Goal: Task Accomplishment & Management: Manage account settings

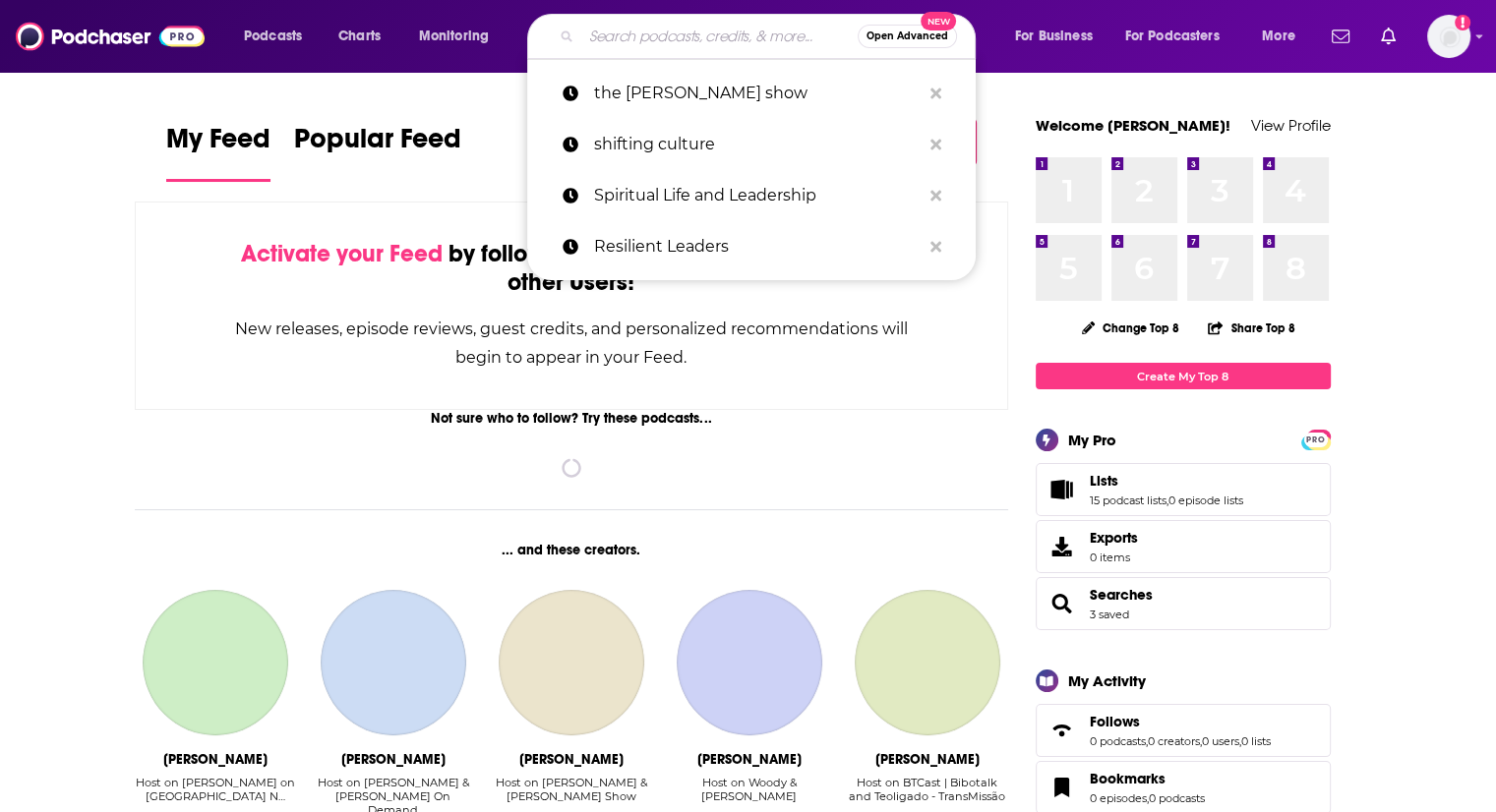
click at [635, 34] on input "Search podcasts, credits, & more..." at bounding box center [719, 37] width 277 height 32
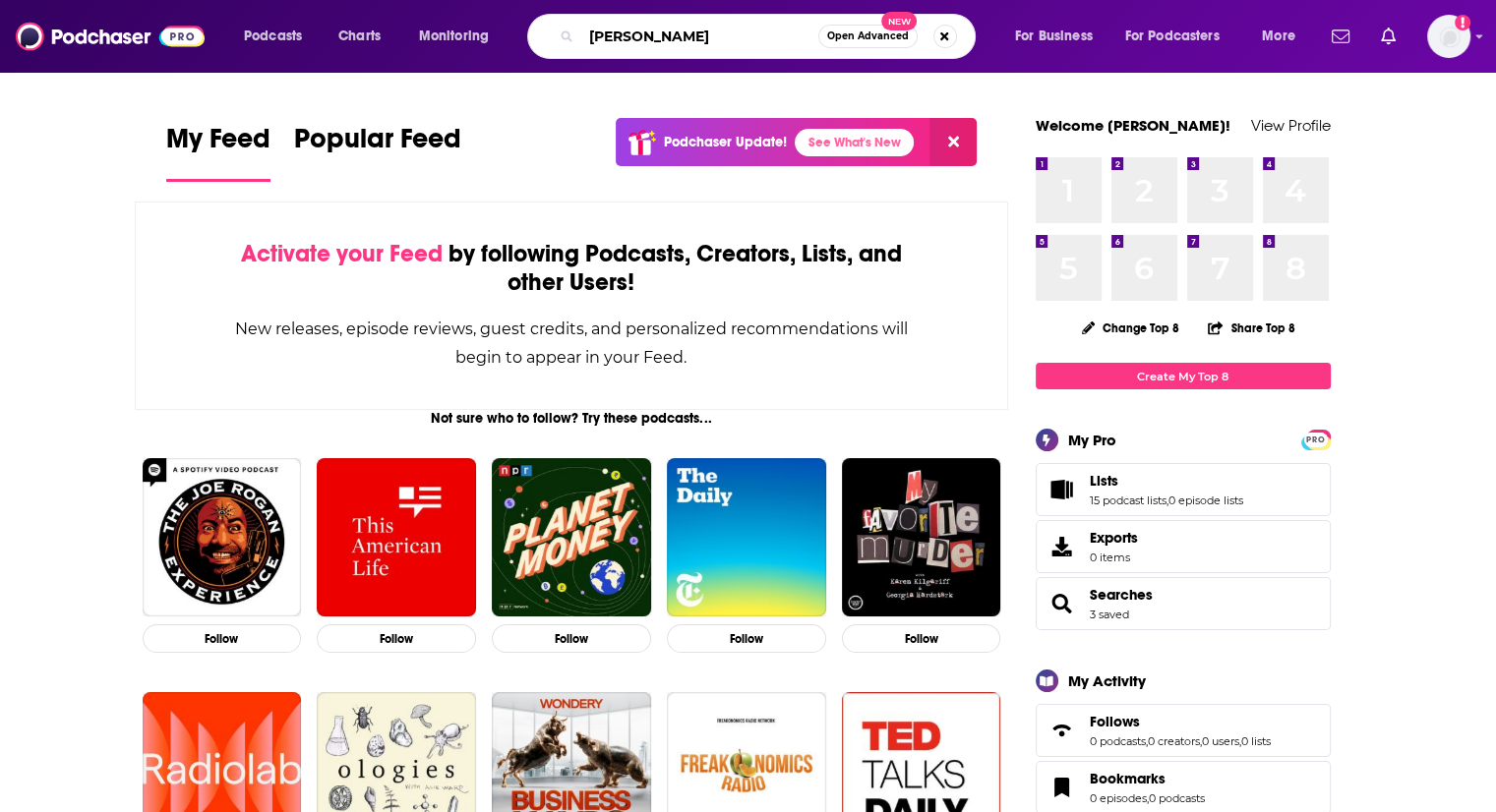
type input "Tammy Gustafson"
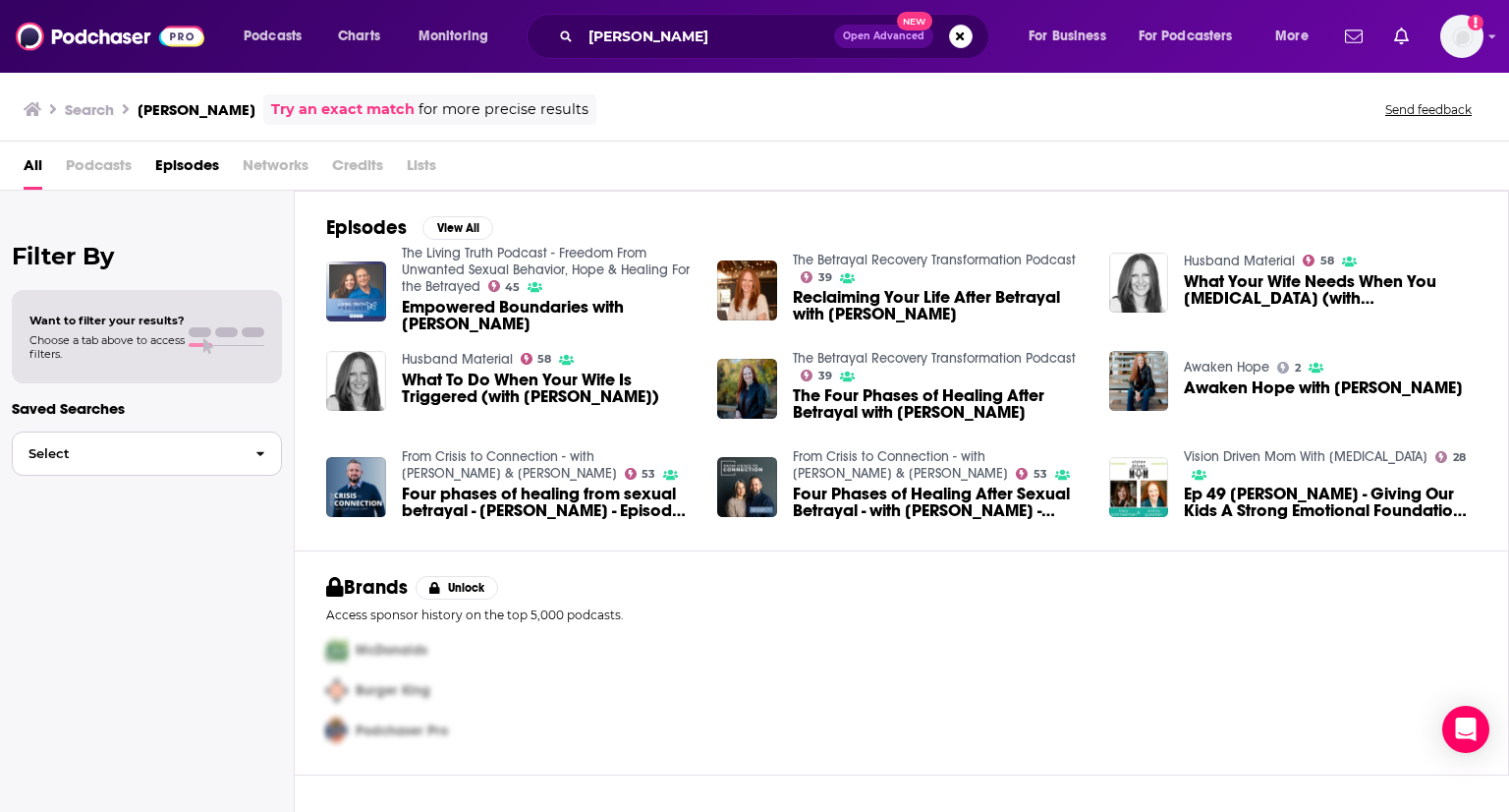
click at [254, 452] on span "button" at bounding box center [261, 453] width 42 height 43
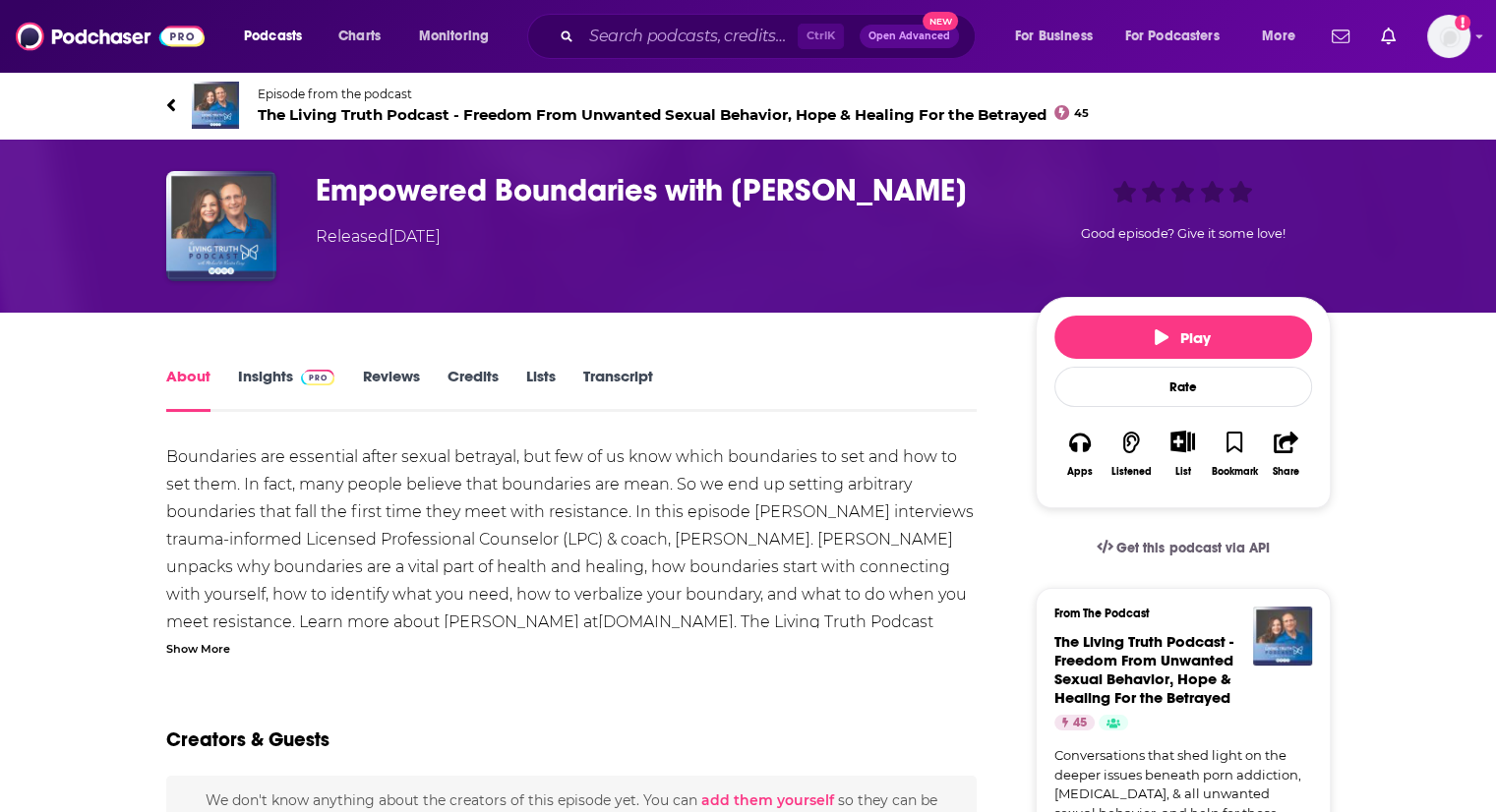
click at [202, 651] on div "Show More" at bounding box center [198, 646] width 63 height 19
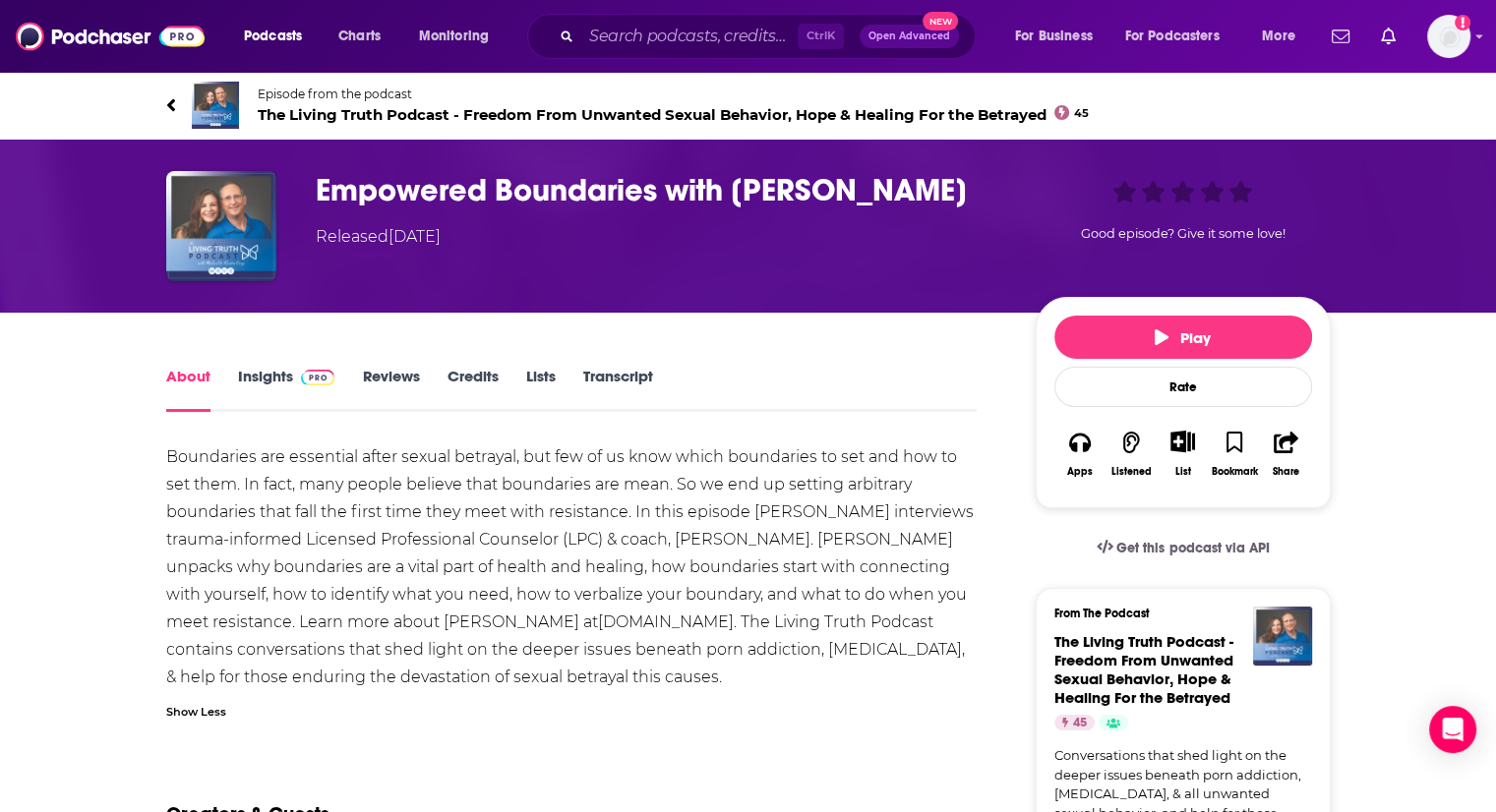
click at [360, 115] on span "The Living Truth Podcast - Freedom From Unwanted Sexual Behavior, Hope & Healin…" at bounding box center [674, 114] width 832 height 19
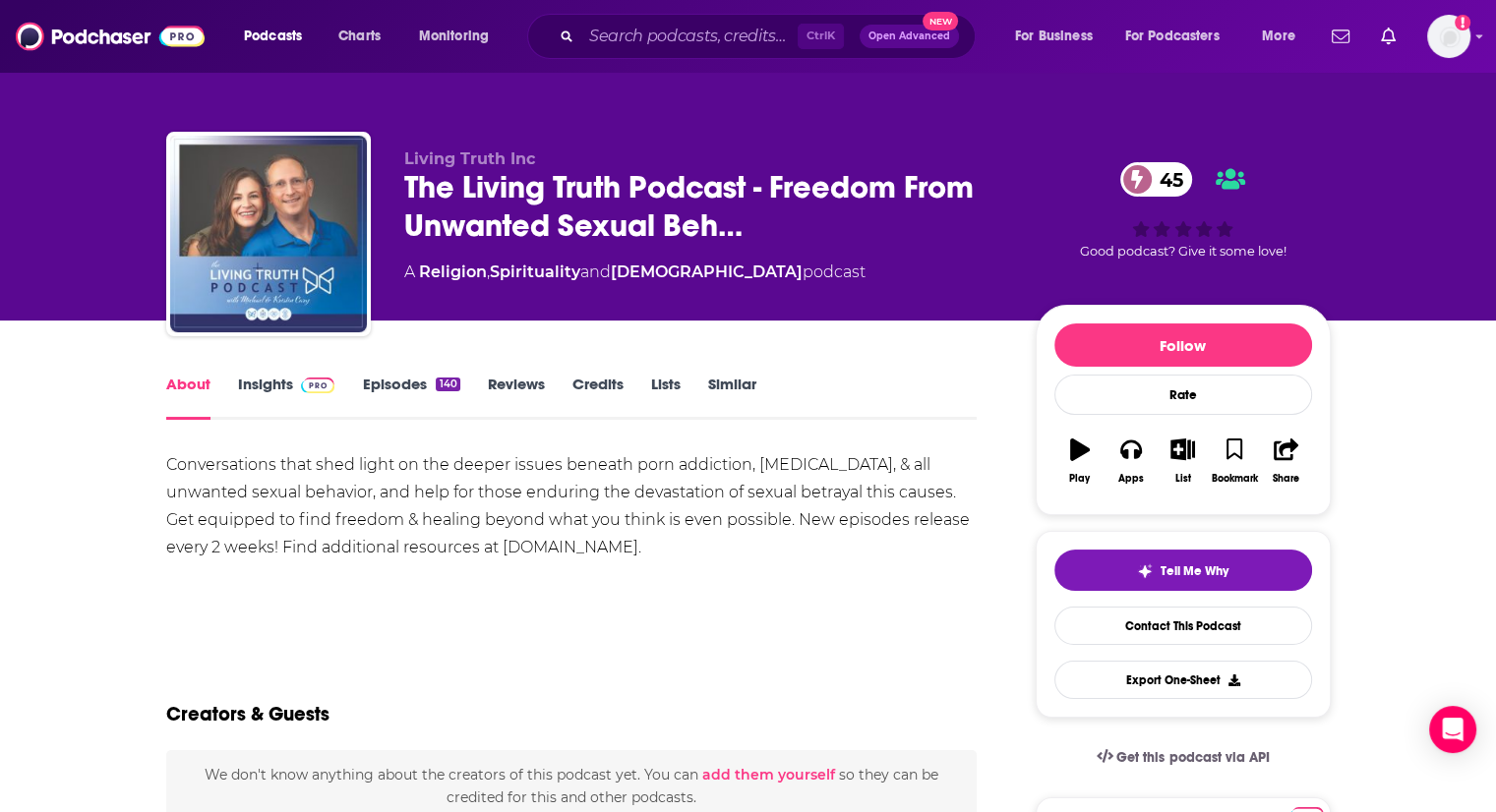
click at [439, 390] on div "140" at bounding box center [447, 385] width 24 height 14
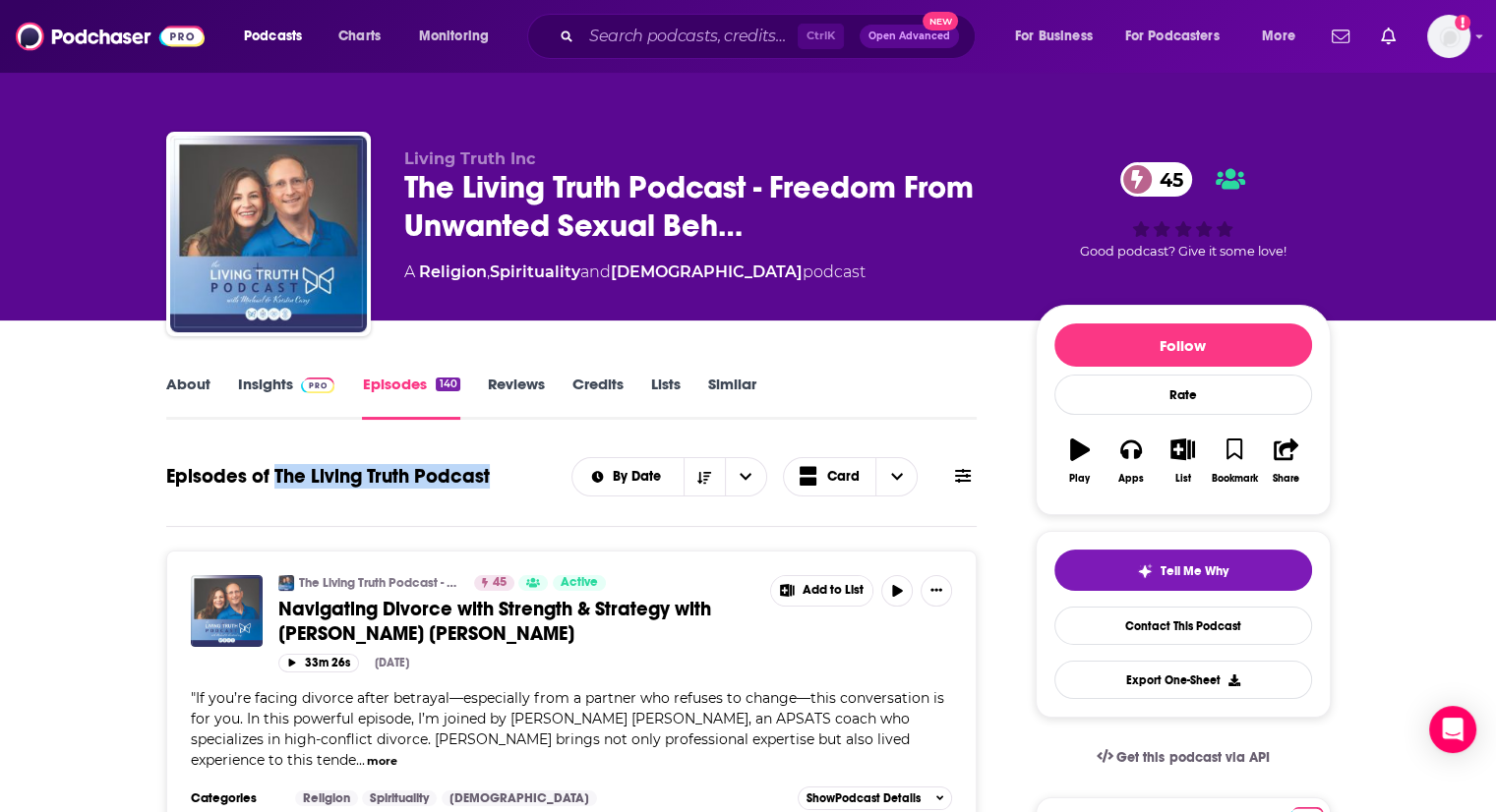
drag, startPoint x: 502, startPoint y: 476, endPoint x: 274, endPoint y: 496, distance: 228.9
click at [274, 496] on div "Episodes of The Living Truth Podcast By Date Card" at bounding box center [572, 477] width 811 height 52
copy h1 "The Living Truth Podcast"
click at [187, 394] on link "About" at bounding box center [188, 398] width 45 height 46
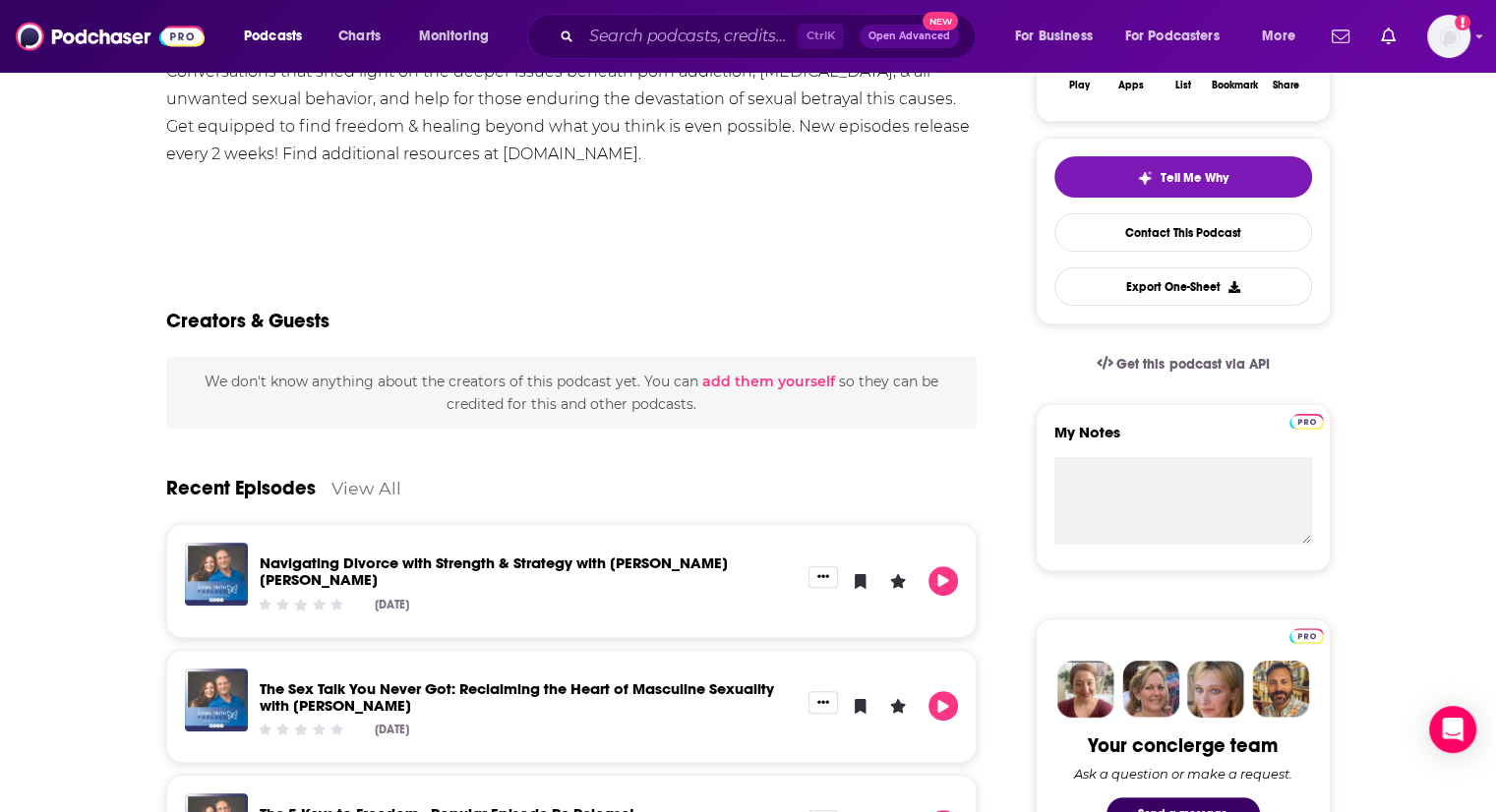
scroll to position [98, 0]
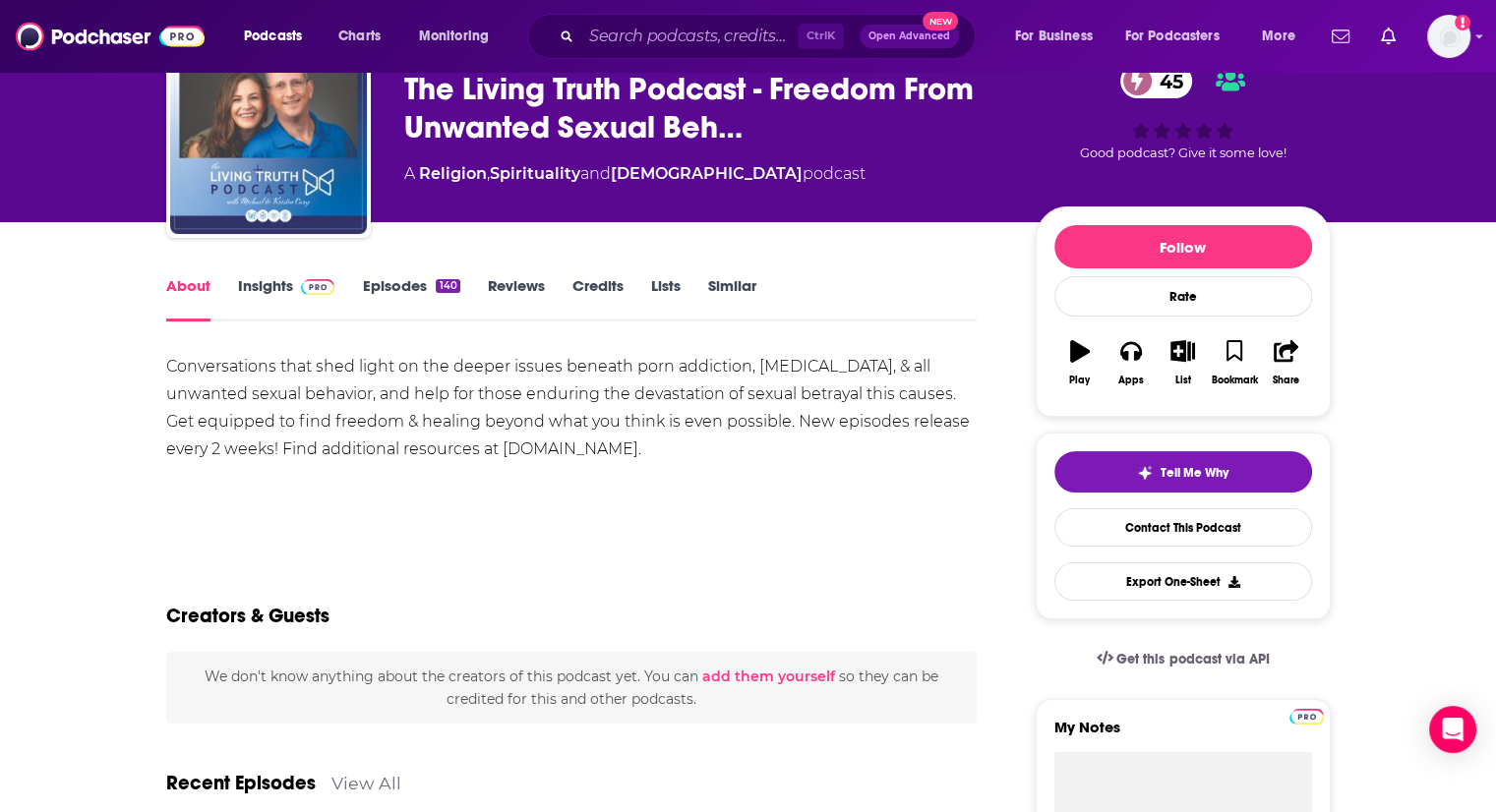
click at [323, 291] on img at bounding box center [317, 287] width 35 height 16
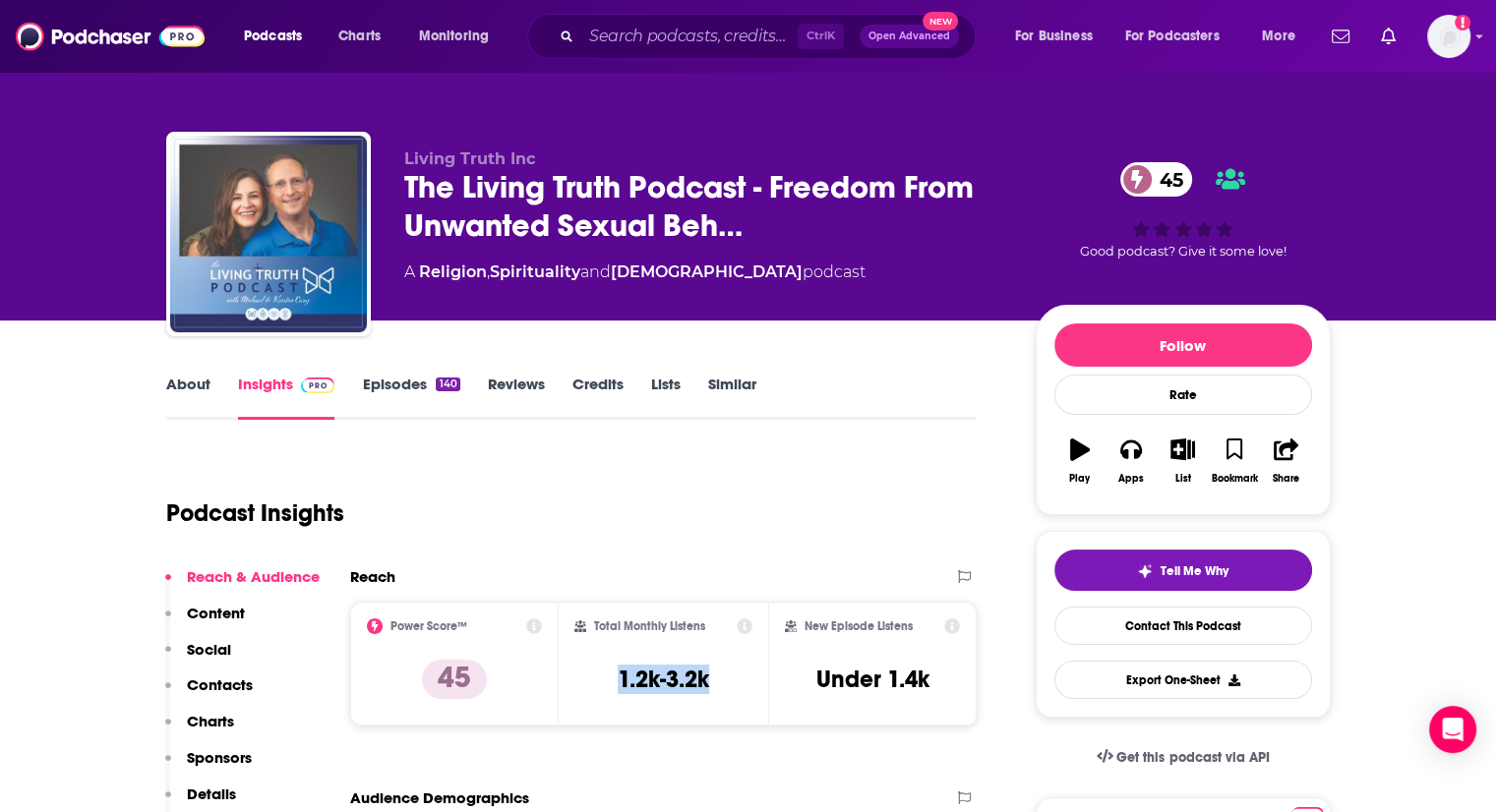
drag, startPoint x: 614, startPoint y: 673, endPoint x: 729, endPoint y: 677, distance: 115.1
click at [729, 677] on div "Total Monthly Listens 1.2k-3.2k" at bounding box center [663, 662] width 178 height 90
copy h3 "1.2k-3.2k"
click at [633, 670] on h3 "1.2k-3.2k" at bounding box center [663, 679] width 91 height 30
drag, startPoint x: 619, startPoint y: 671, endPoint x: 725, endPoint y: 669, distance: 106.0
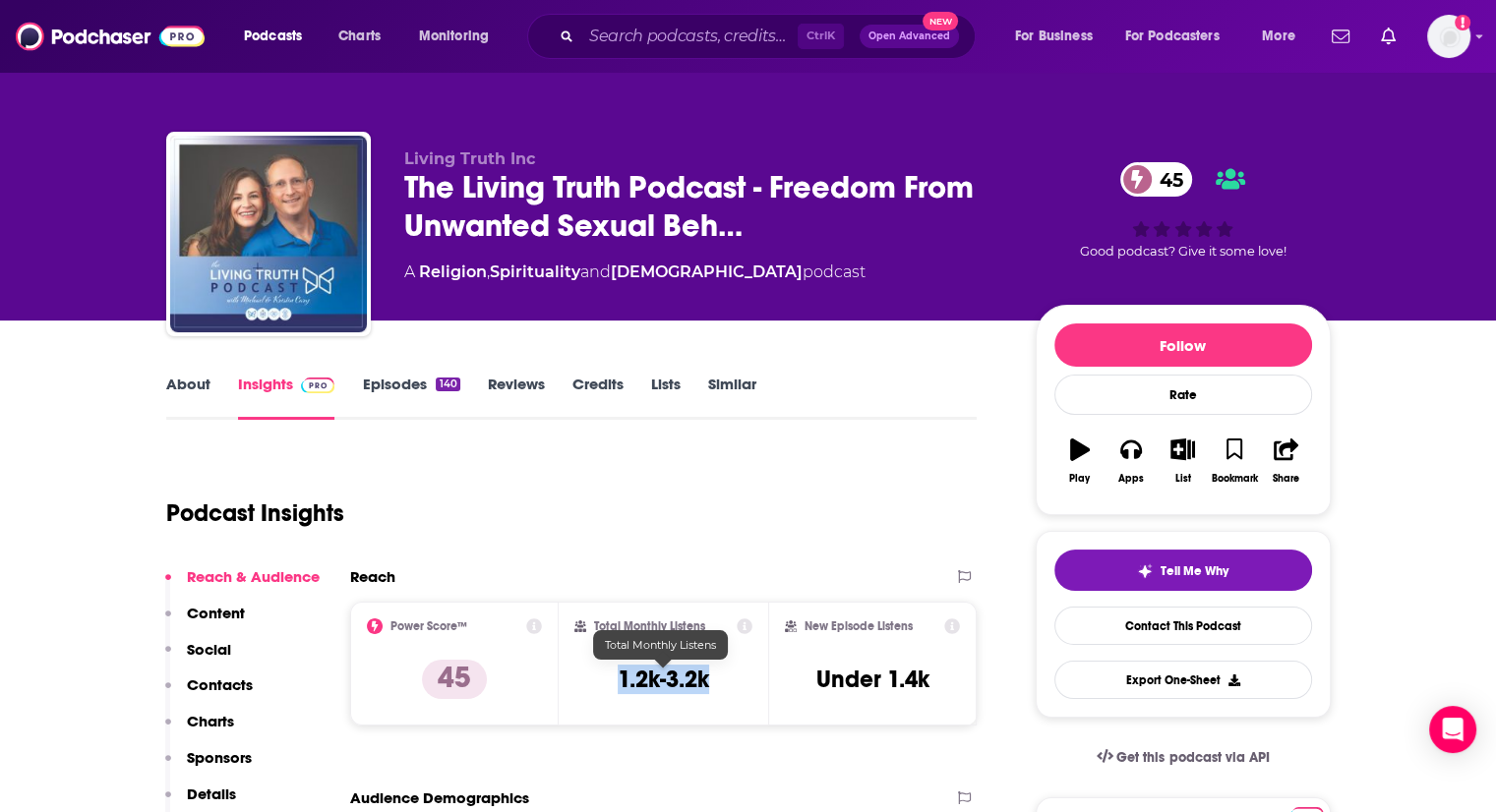
click at [725, 669] on div "Total Monthly Listens 1.2k-3.2k" at bounding box center [663, 662] width 178 height 90
copy h3 "1.2k-3.2k"
click at [1183, 464] on button "List" at bounding box center [1183, 460] width 52 height 70
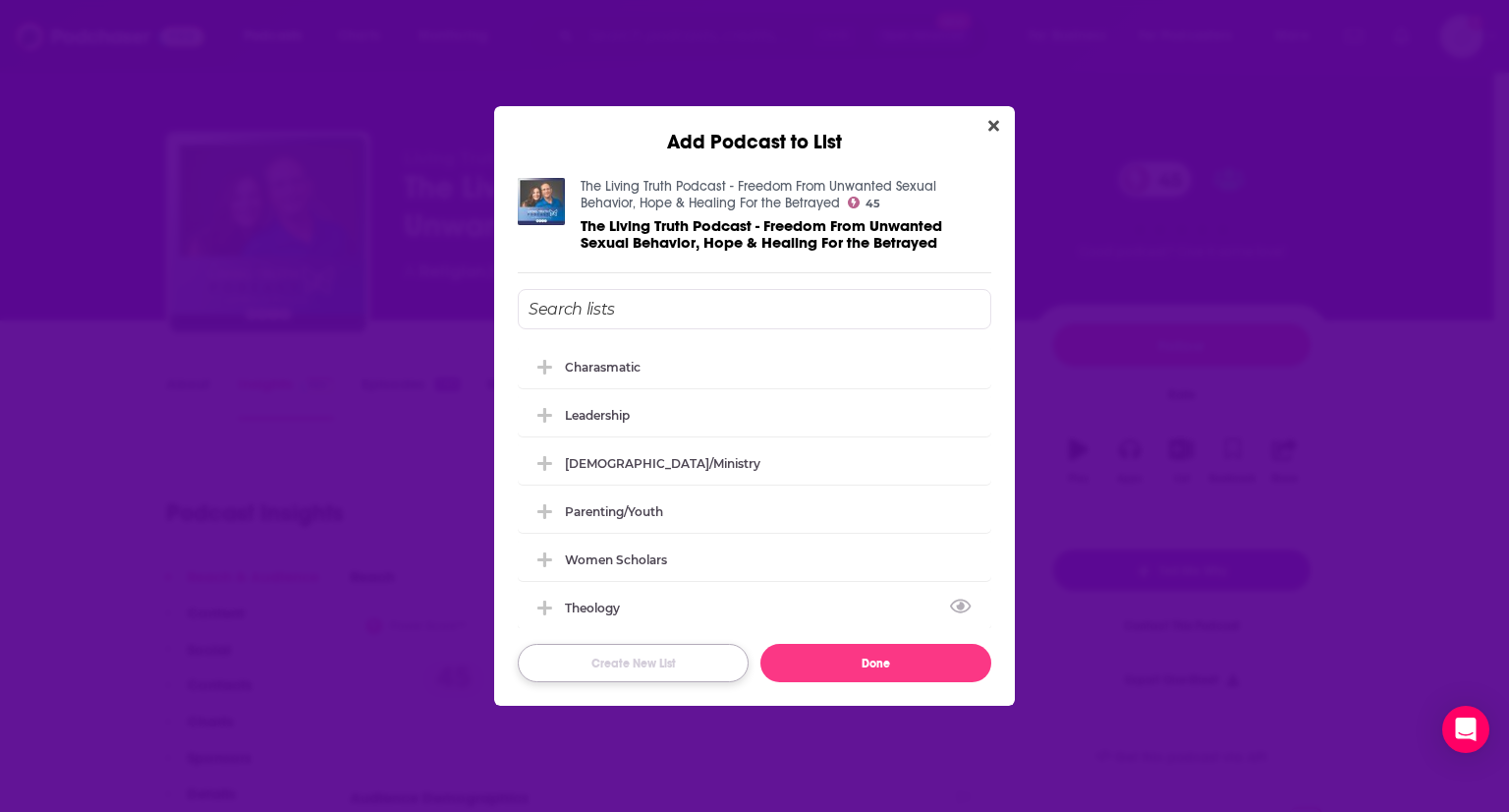
click at [683, 652] on button "Create New List" at bounding box center [633, 662] width 231 height 39
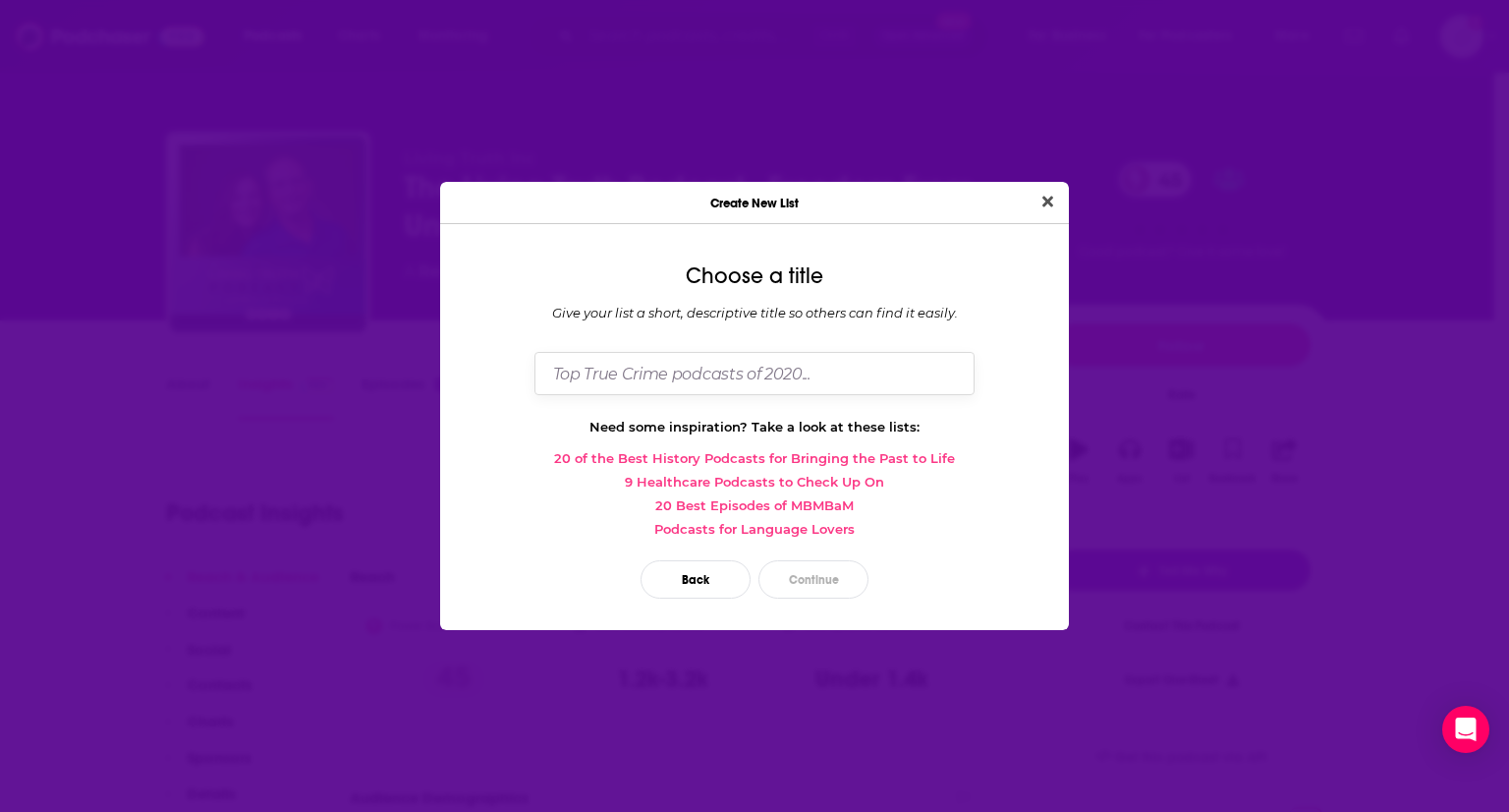
click at [734, 363] on input "Dialog" at bounding box center [754, 373] width 440 height 43
type input "Broken to Brave"
click at [830, 571] on button "Continue" at bounding box center [813, 579] width 110 height 39
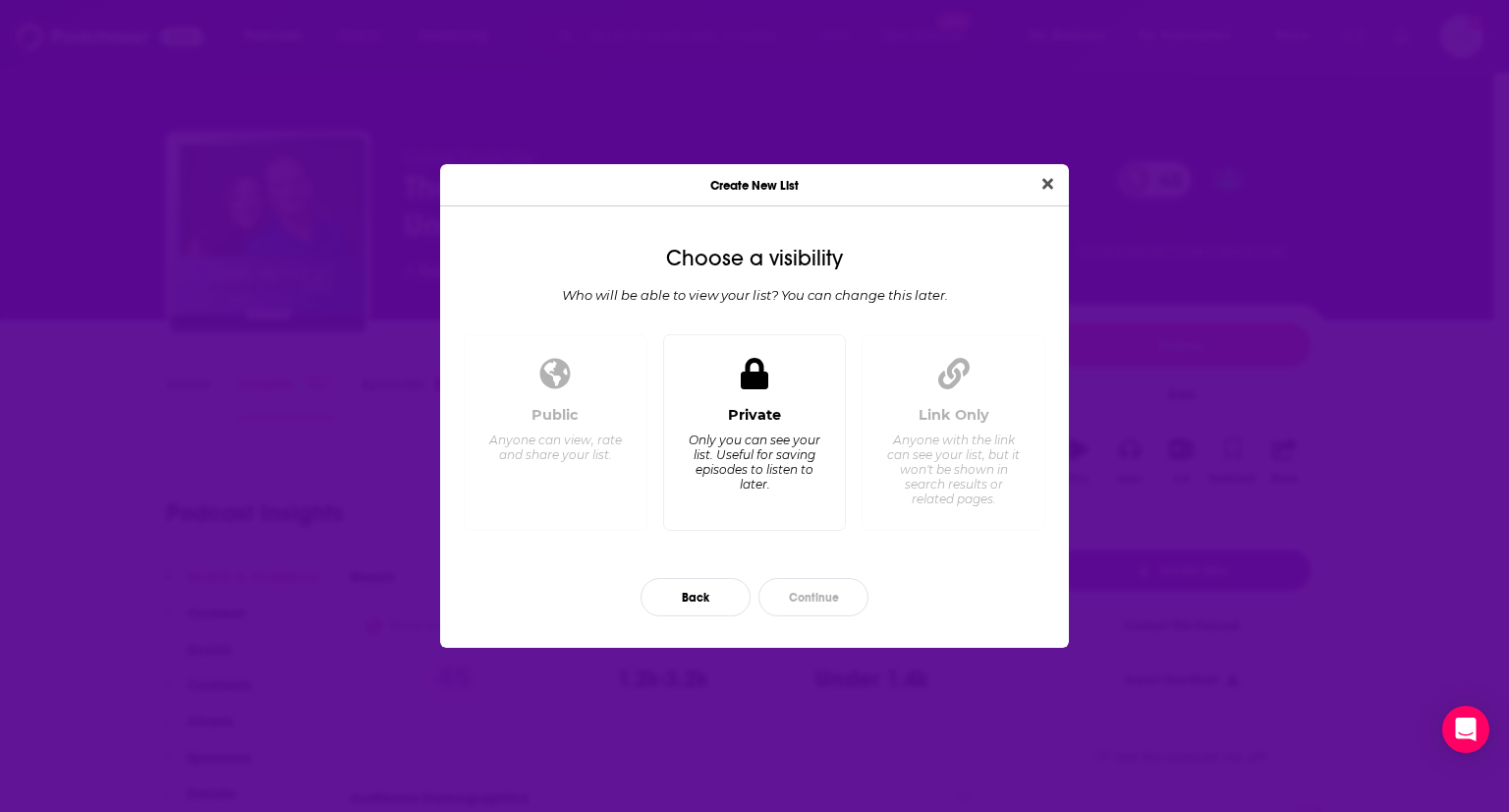
click at [778, 443] on div "Only you can see your list. Useful for saving episodes to listen to later." at bounding box center [754, 461] width 135 height 58
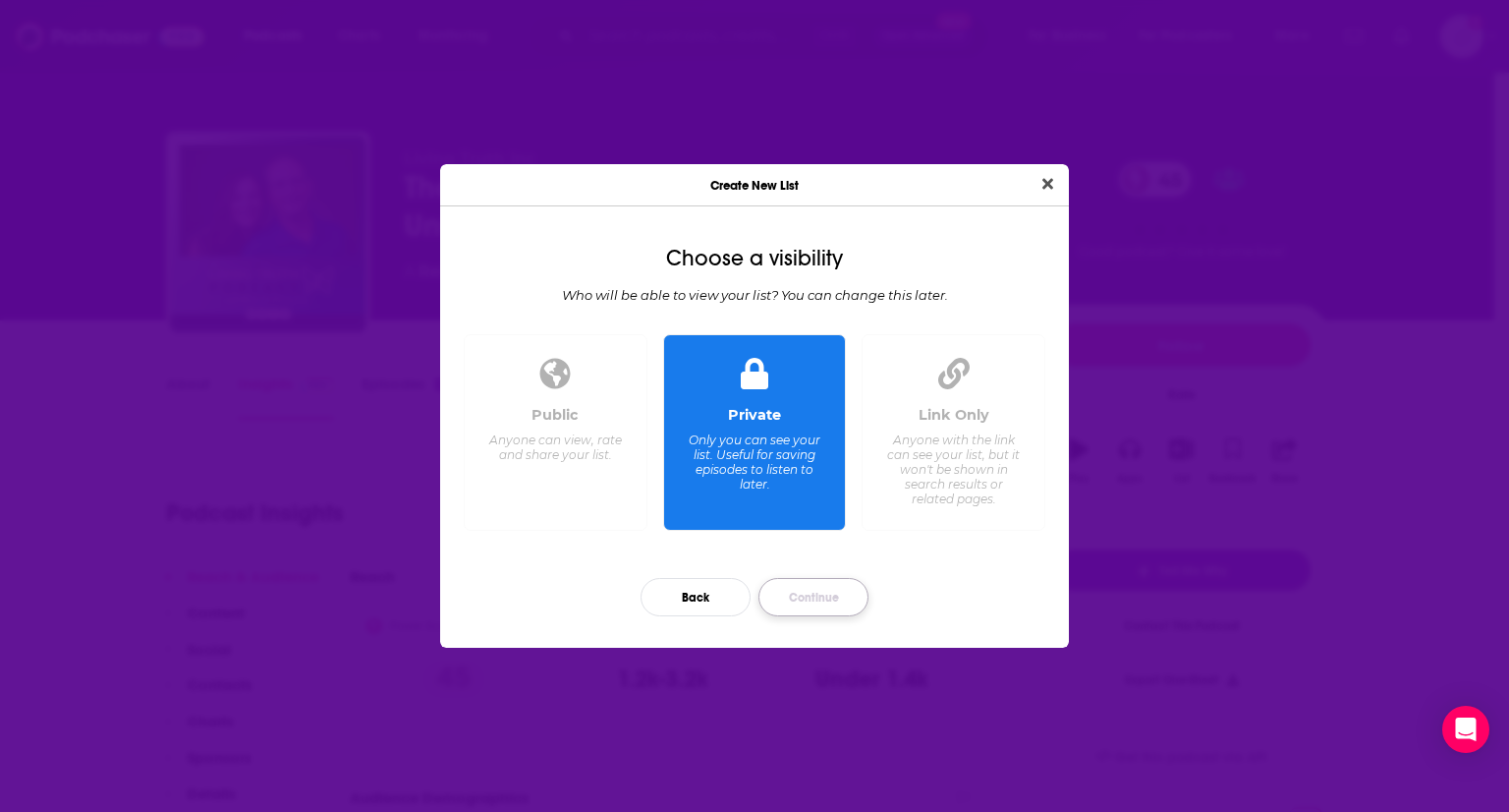
click at [820, 614] on button "Continue" at bounding box center [813, 597] width 110 height 39
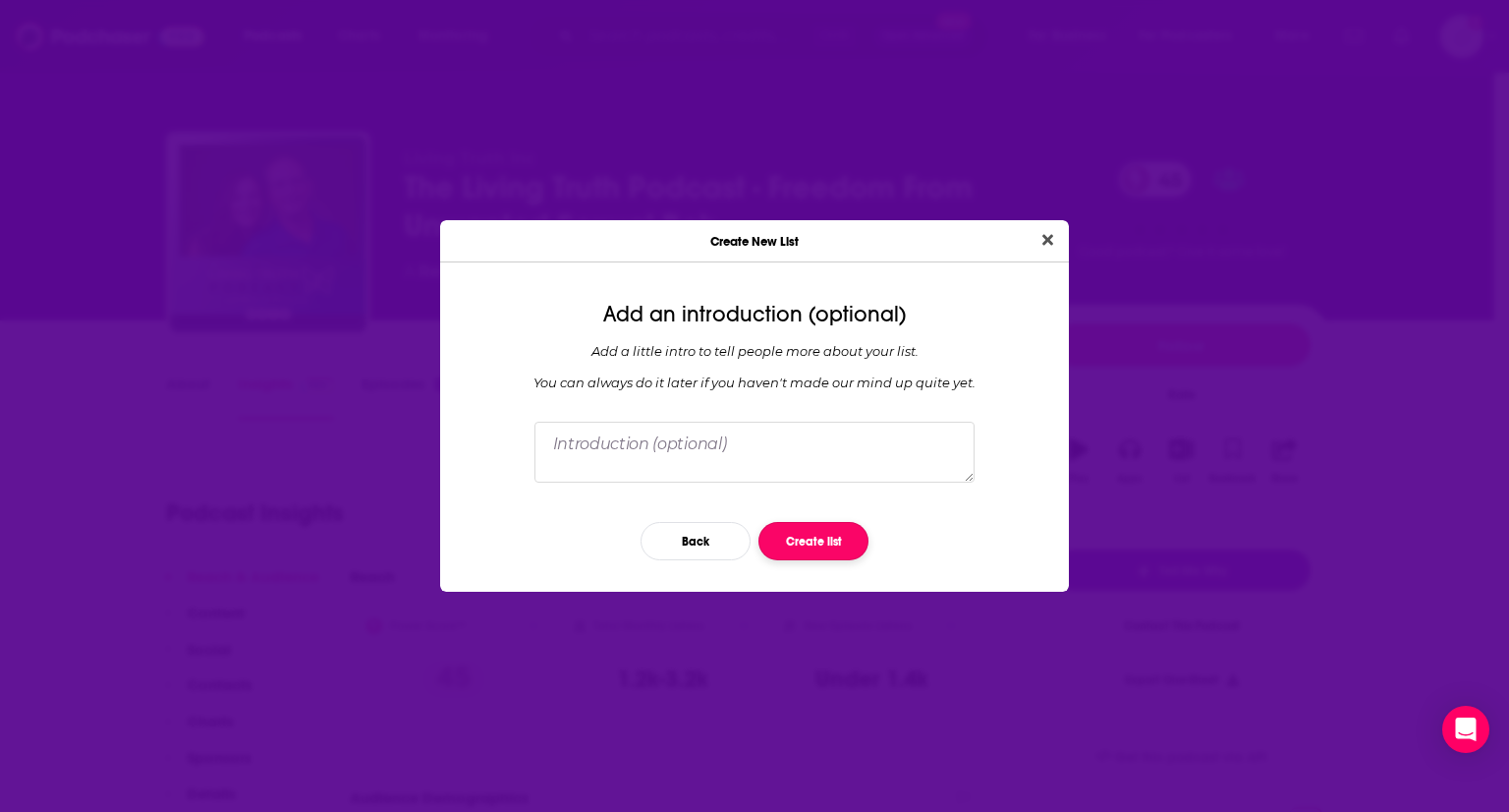
click at [786, 547] on button "Create list" at bounding box center [813, 540] width 110 height 39
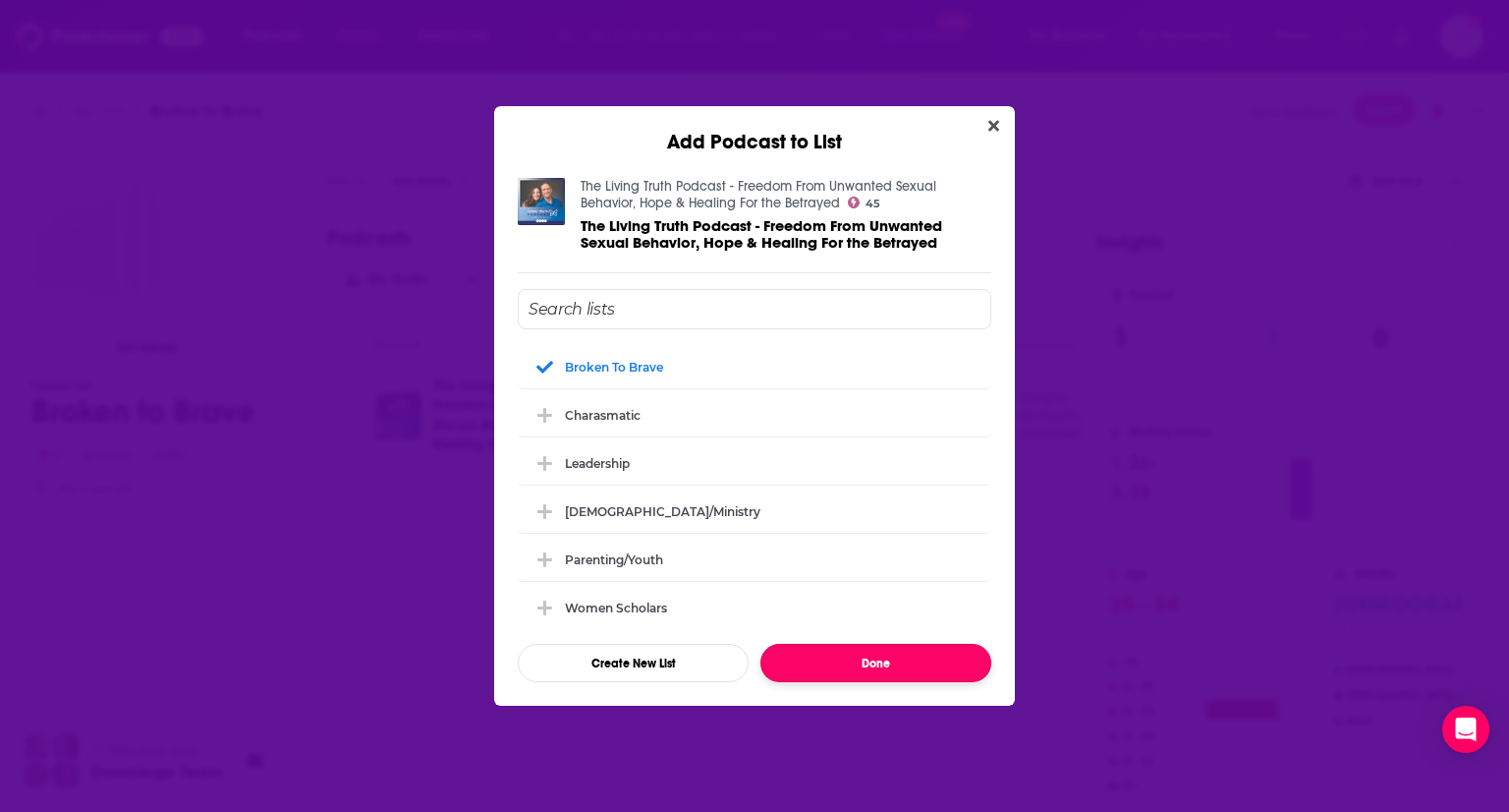
click at [884, 653] on button "Done" at bounding box center [875, 662] width 231 height 39
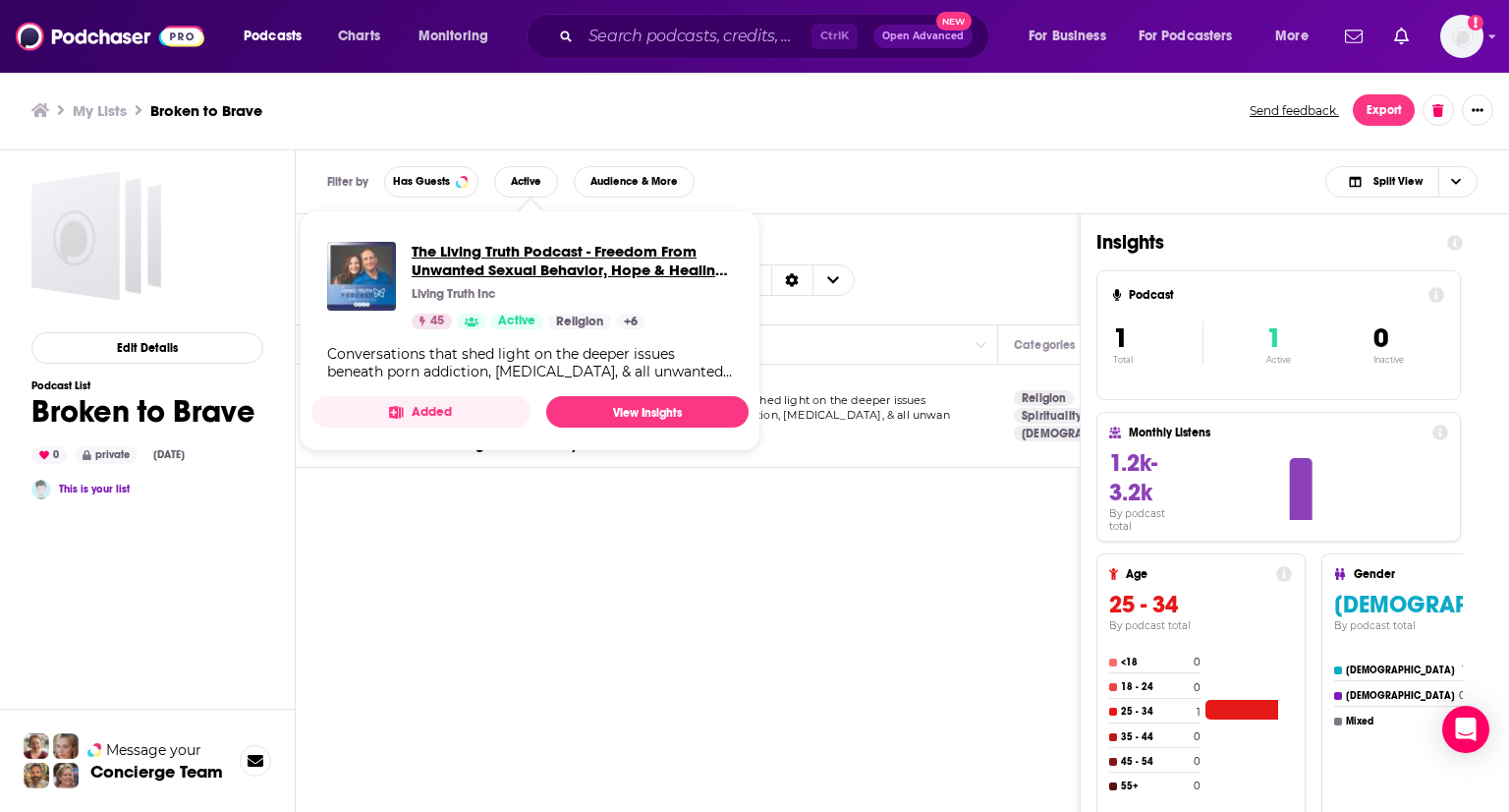
click at [614, 252] on span "The Living Truth Podcast - Freedom From Unwanted Sexual Behavior, Hope & Healin…" at bounding box center [572, 261] width 321 height 38
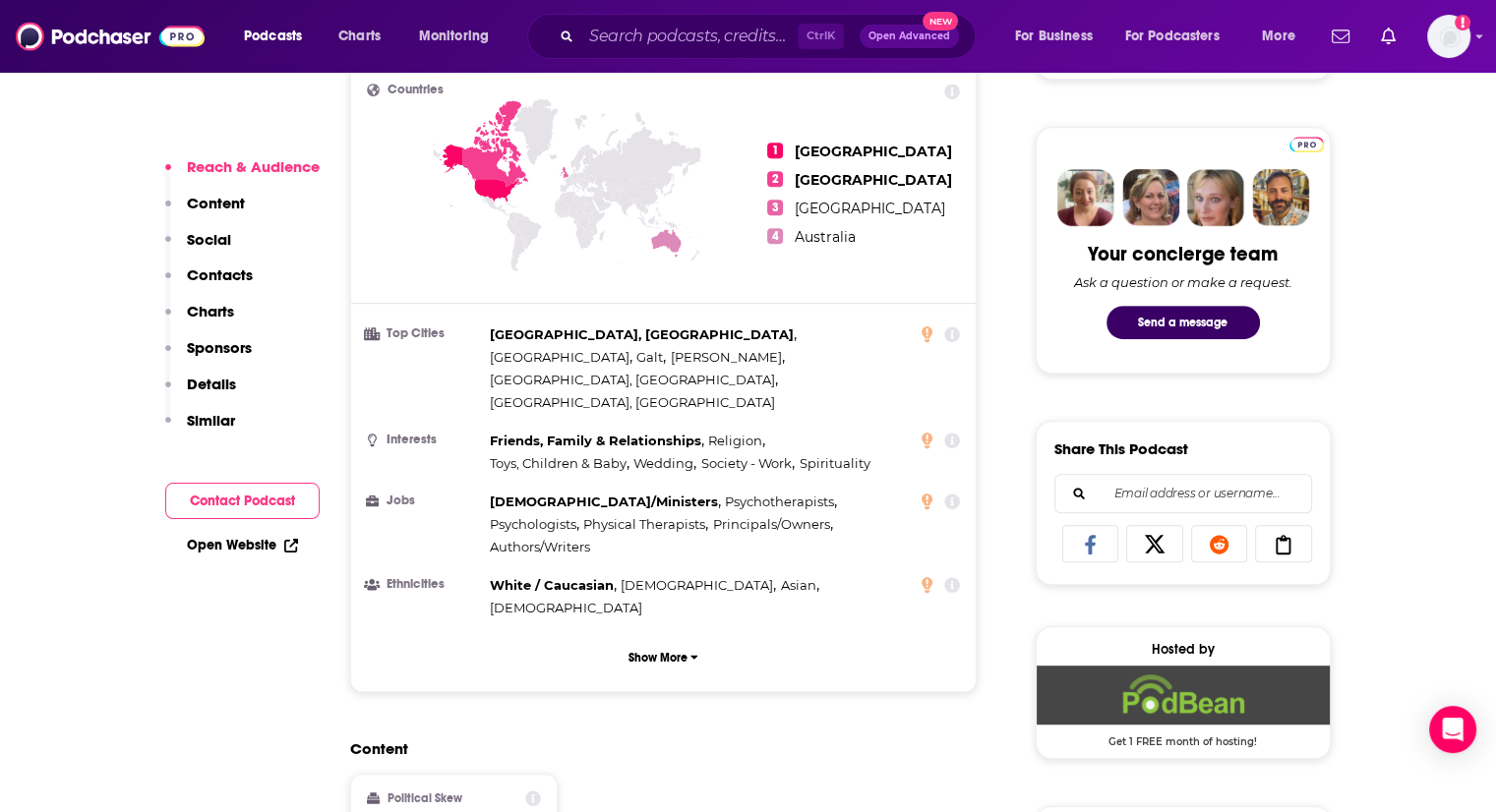
scroll to position [1278, 0]
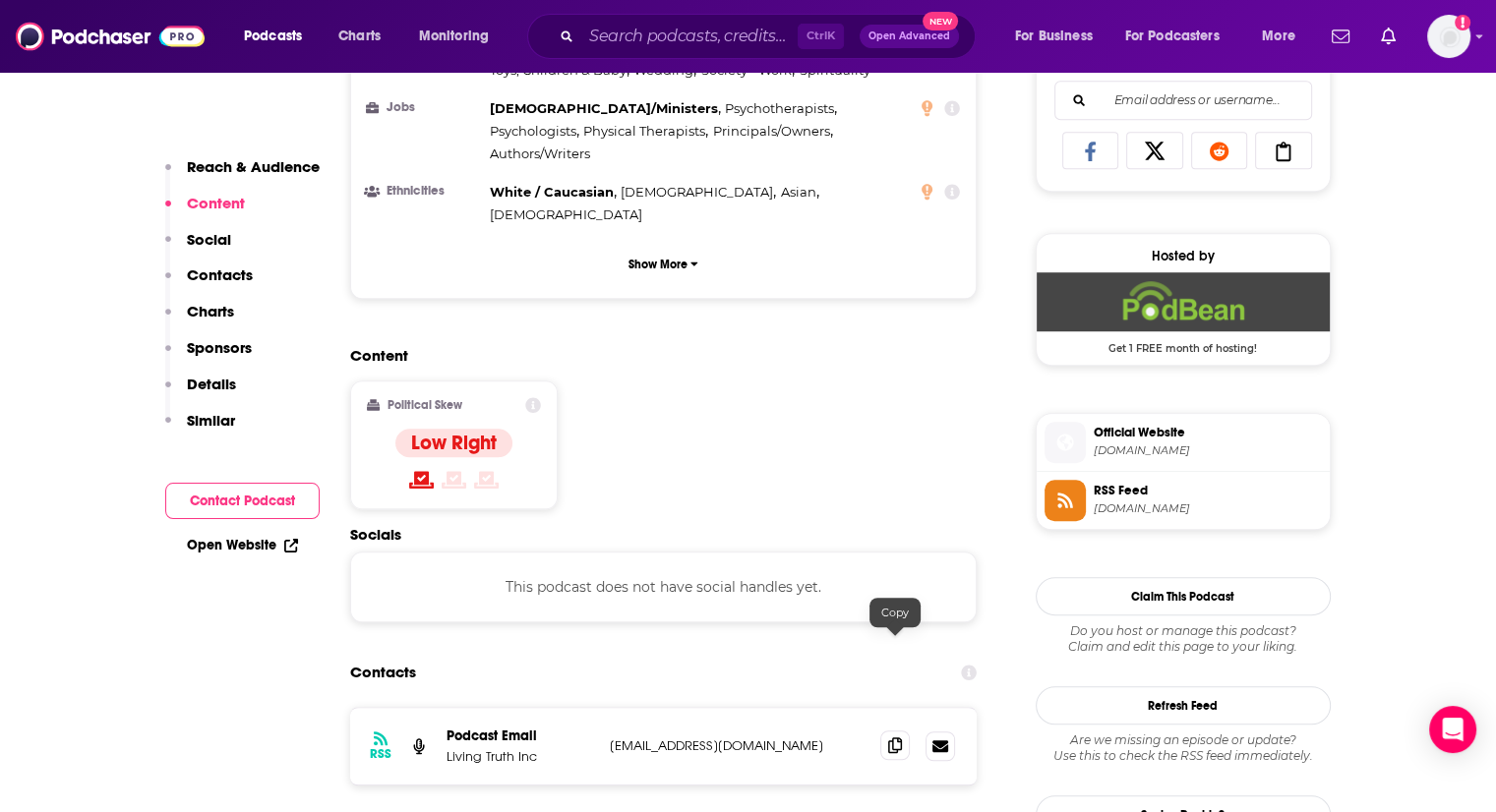
click at [901, 737] on icon at bounding box center [895, 745] width 14 height 16
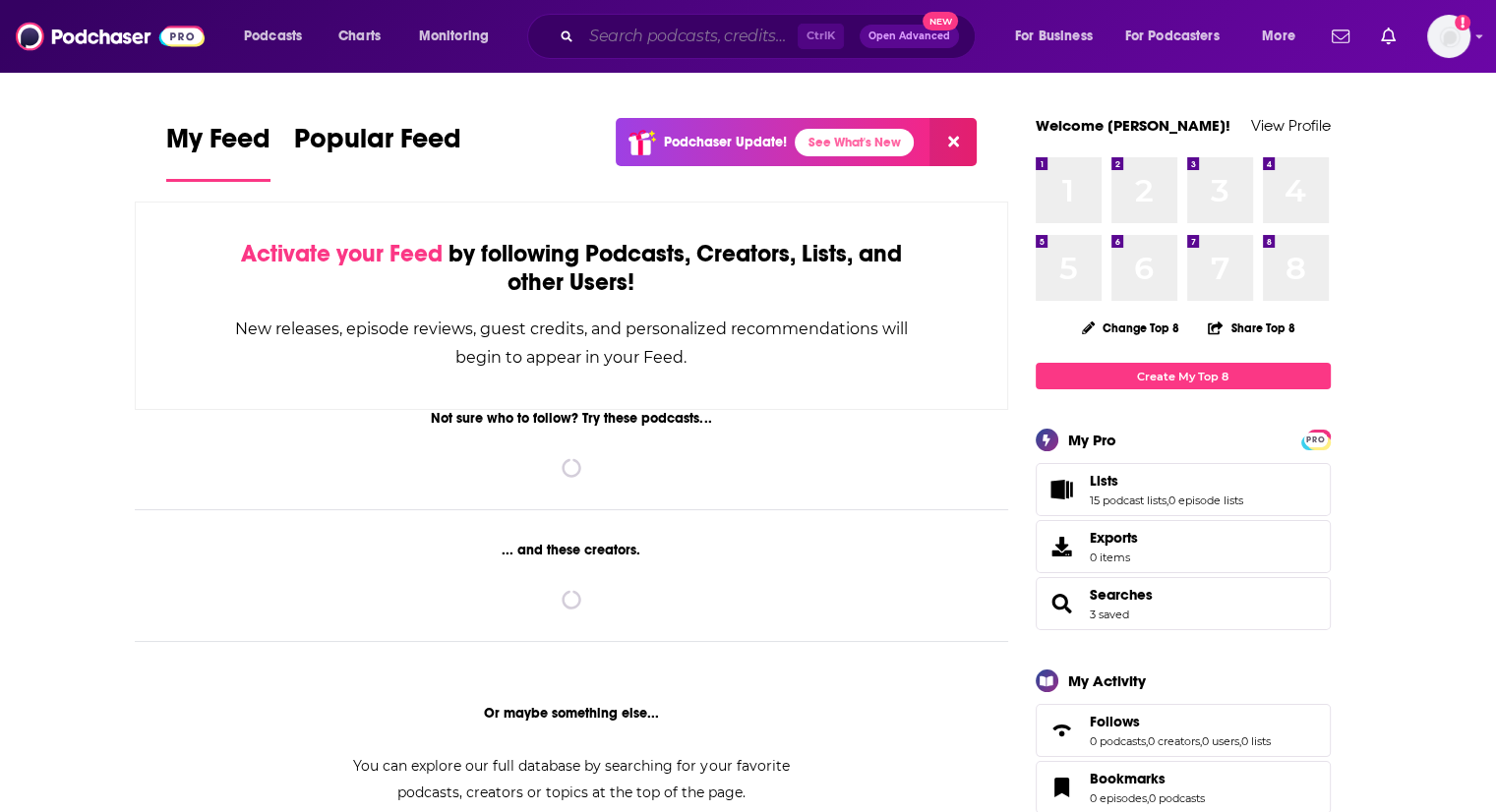
click at [606, 47] on input "Search podcasts, credits, & more..." at bounding box center [689, 37] width 216 height 32
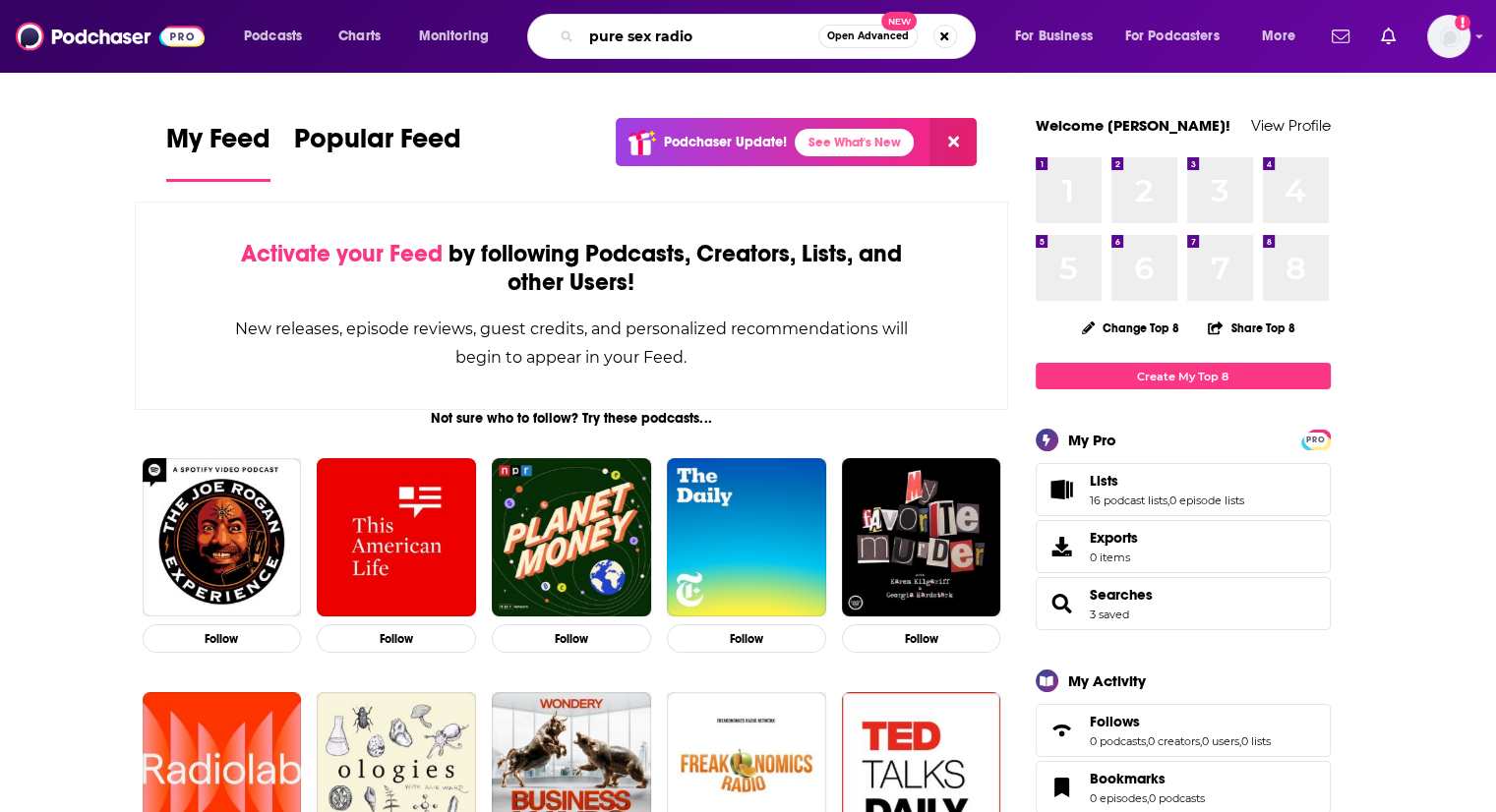
type input "pure sex radio"
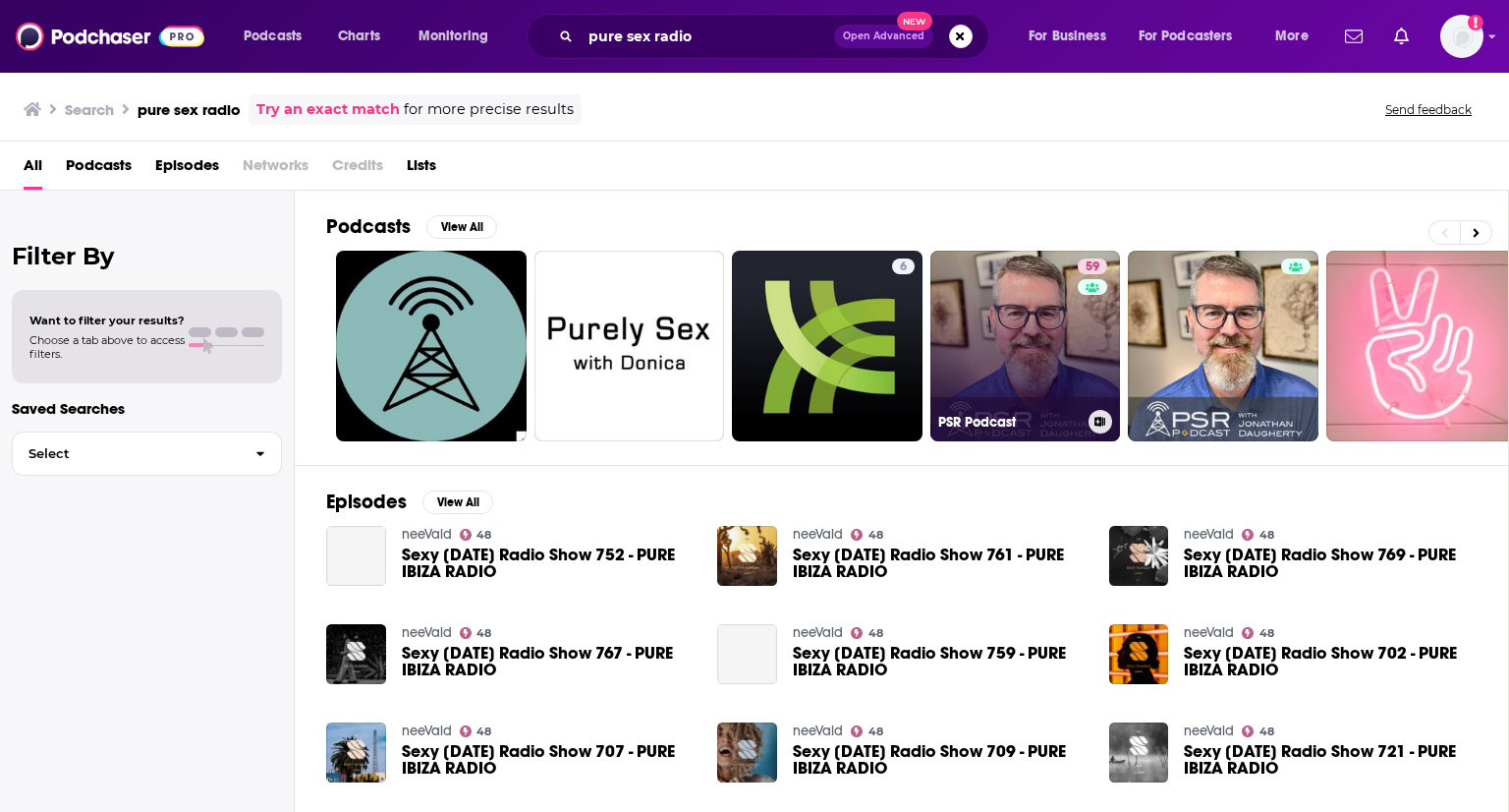
click at [1031, 341] on link "59 PSR Podcast" at bounding box center [1026, 346] width 190 height 190
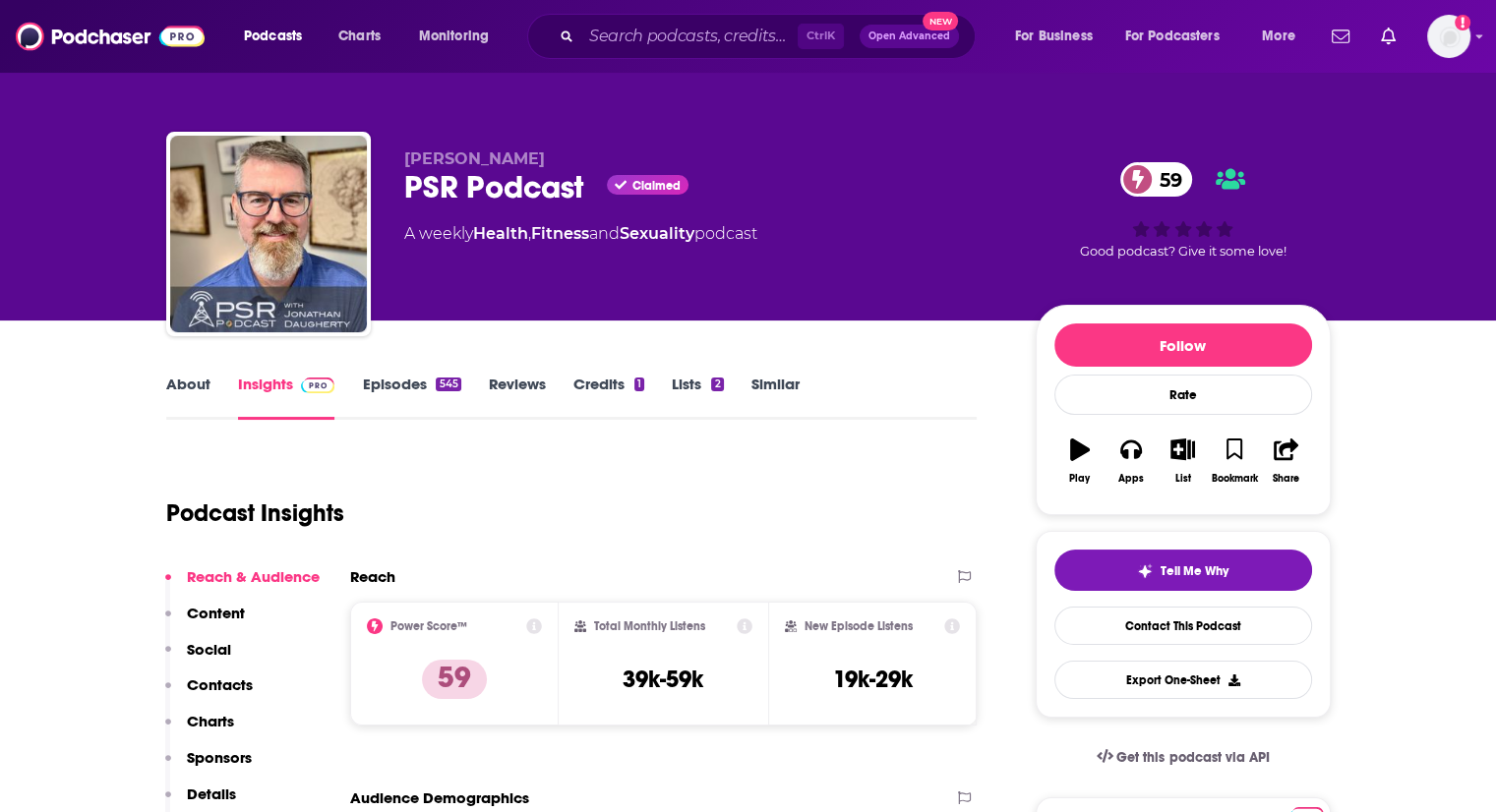
click at [194, 389] on link "About" at bounding box center [188, 398] width 45 height 46
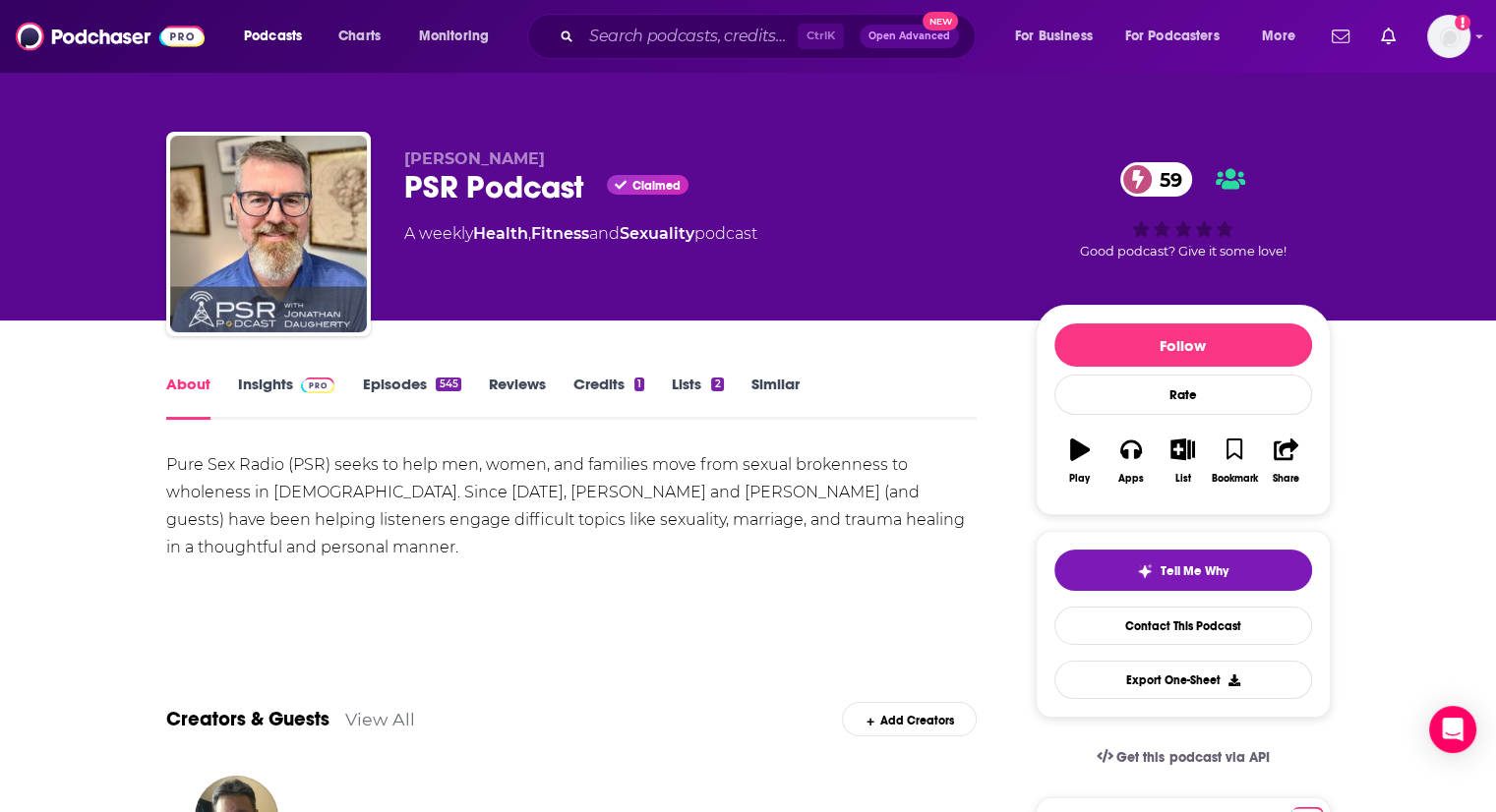
click at [489, 535] on div "Pure Sex Radio (PSR) seeks to help men, women, and families move from sexual br…" at bounding box center [572, 506] width 811 height 110
click at [307, 386] on img at bounding box center [317, 386] width 35 height 16
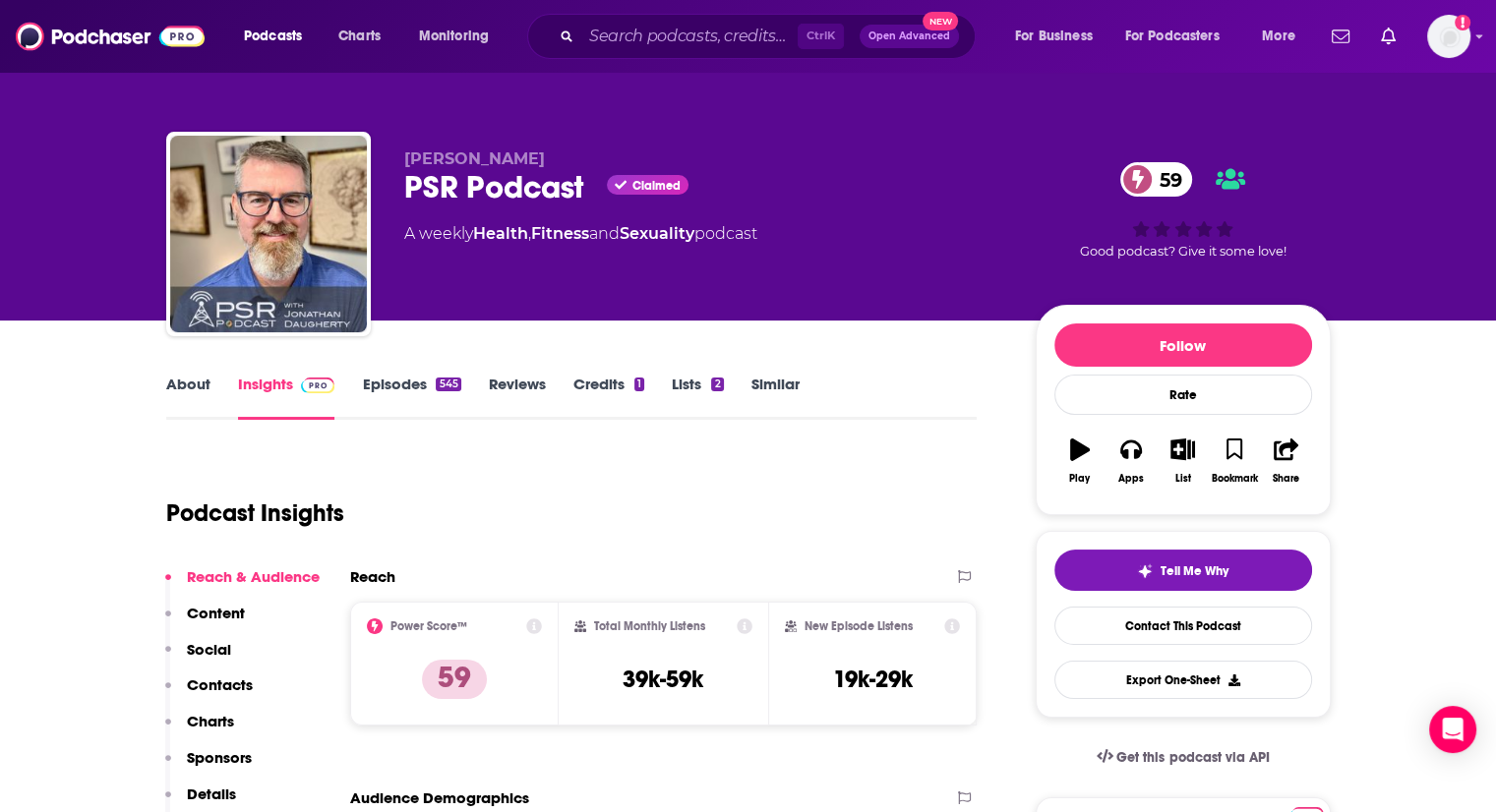
click at [420, 393] on link "Episodes 545" at bounding box center [411, 398] width 98 height 46
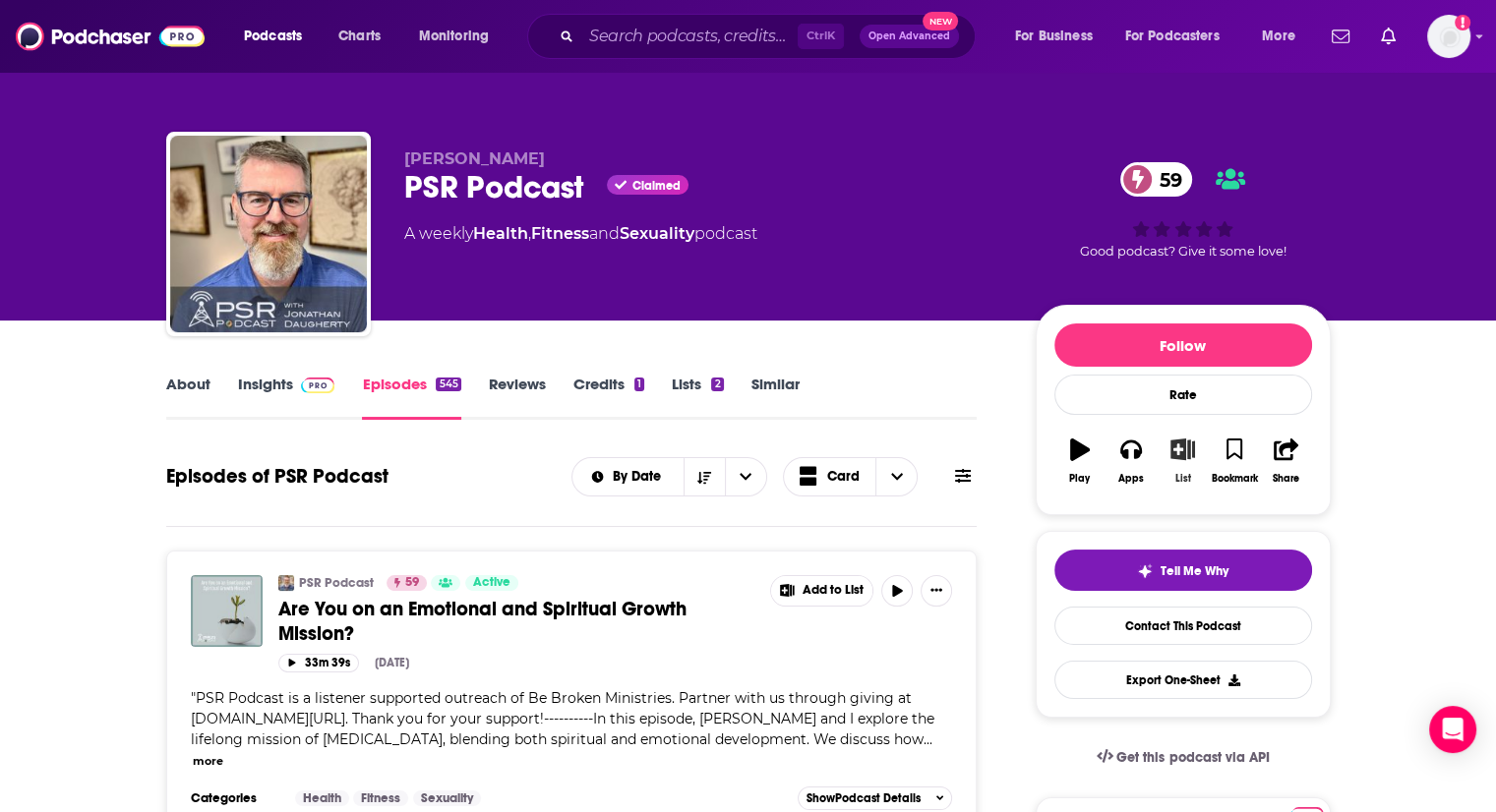
click at [1189, 453] on icon "button" at bounding box center [1183, 449] width 25 height 22
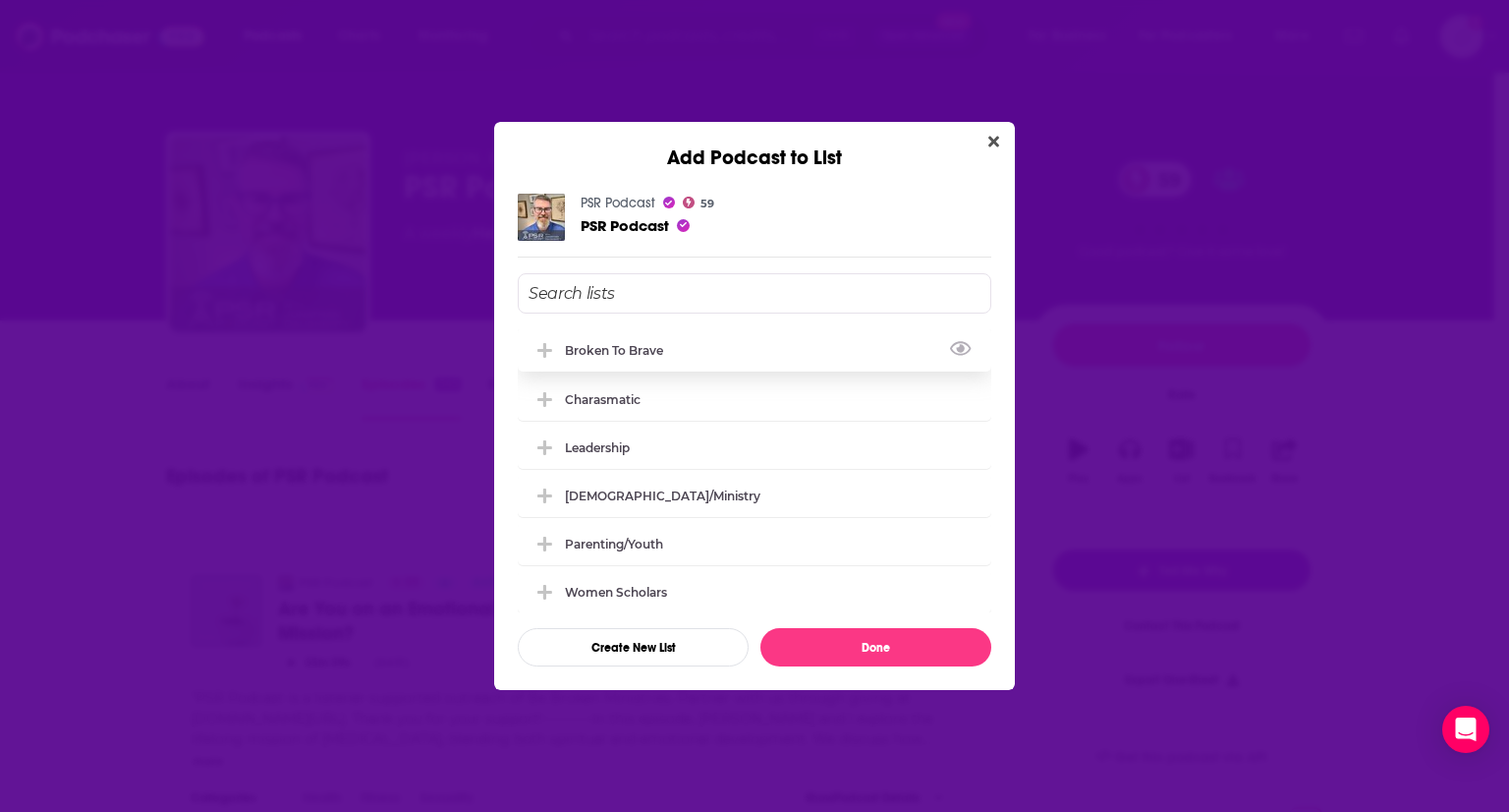
click at [542, 351] on icon "Add Podcast To List" at bounding box center [544, 351] width 15 height 18
click at [926, 646] on button "Done" at bounding box center [875, 646] width 231 height 39
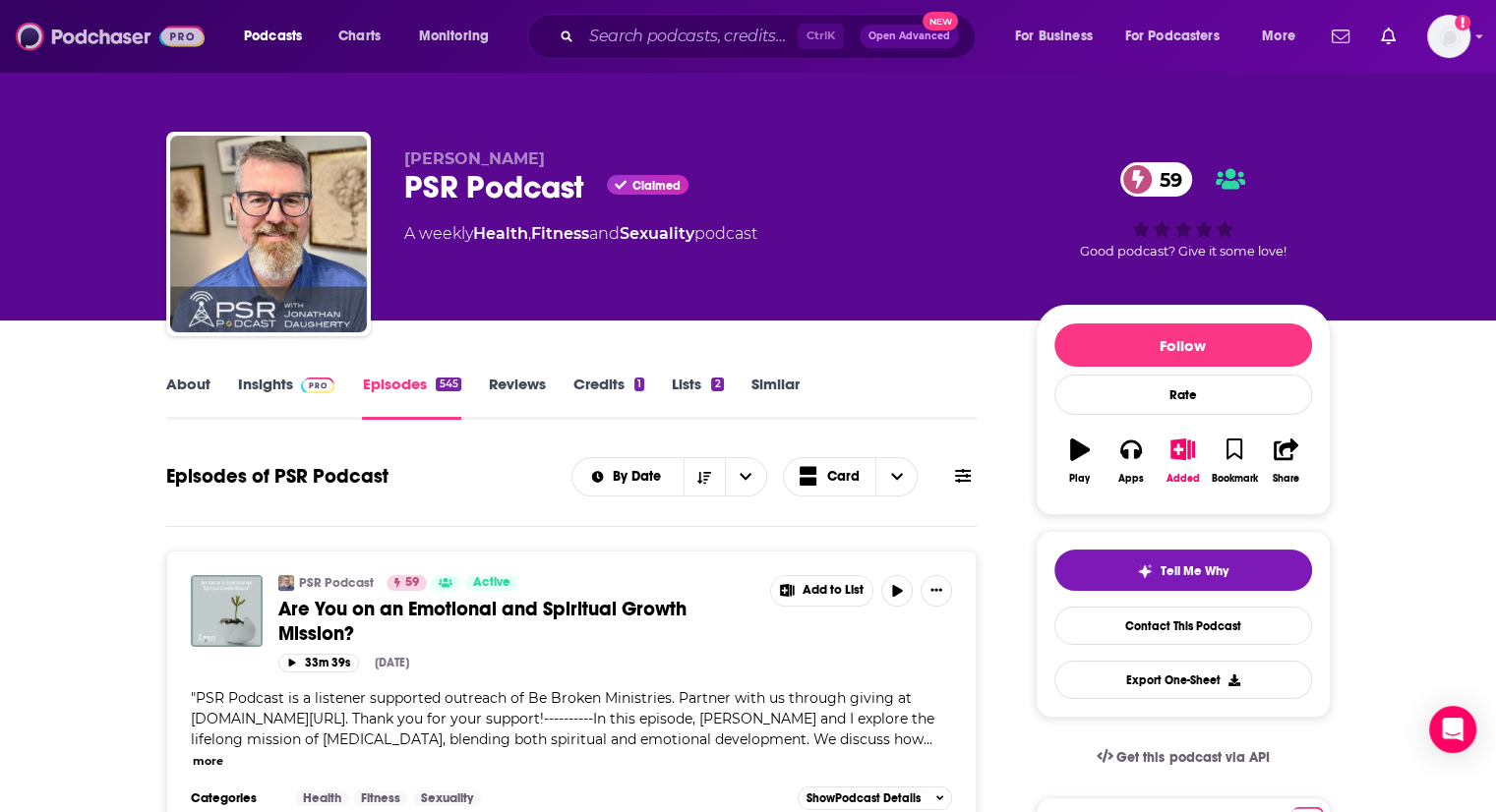
click at [171, 44] on img at bounding box center [110, 37] width 188 height 38
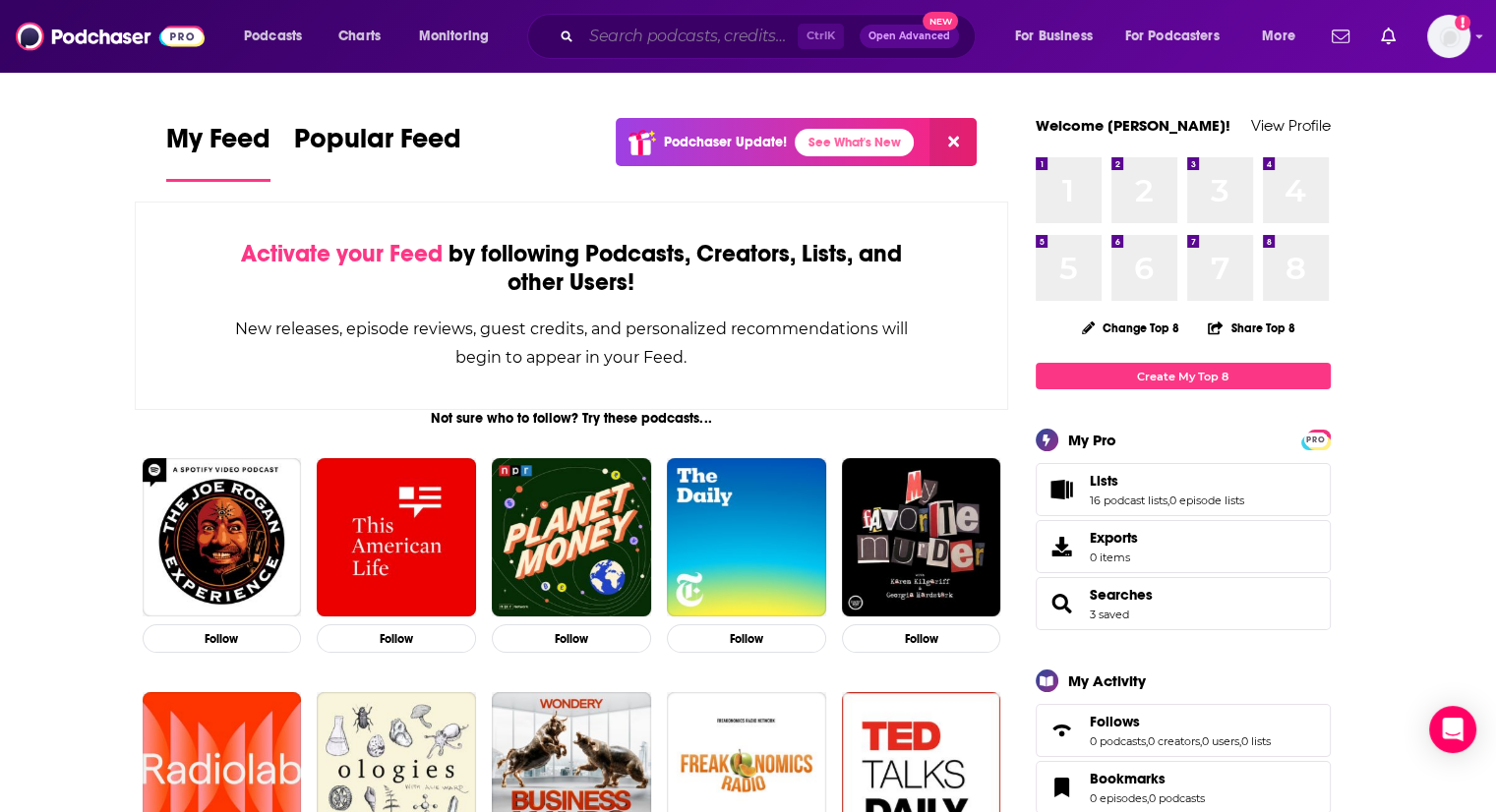
click at [732, 45] on input "Search podcasts, credits, & more..." at bounding box center [689, 37] width 216 height 32
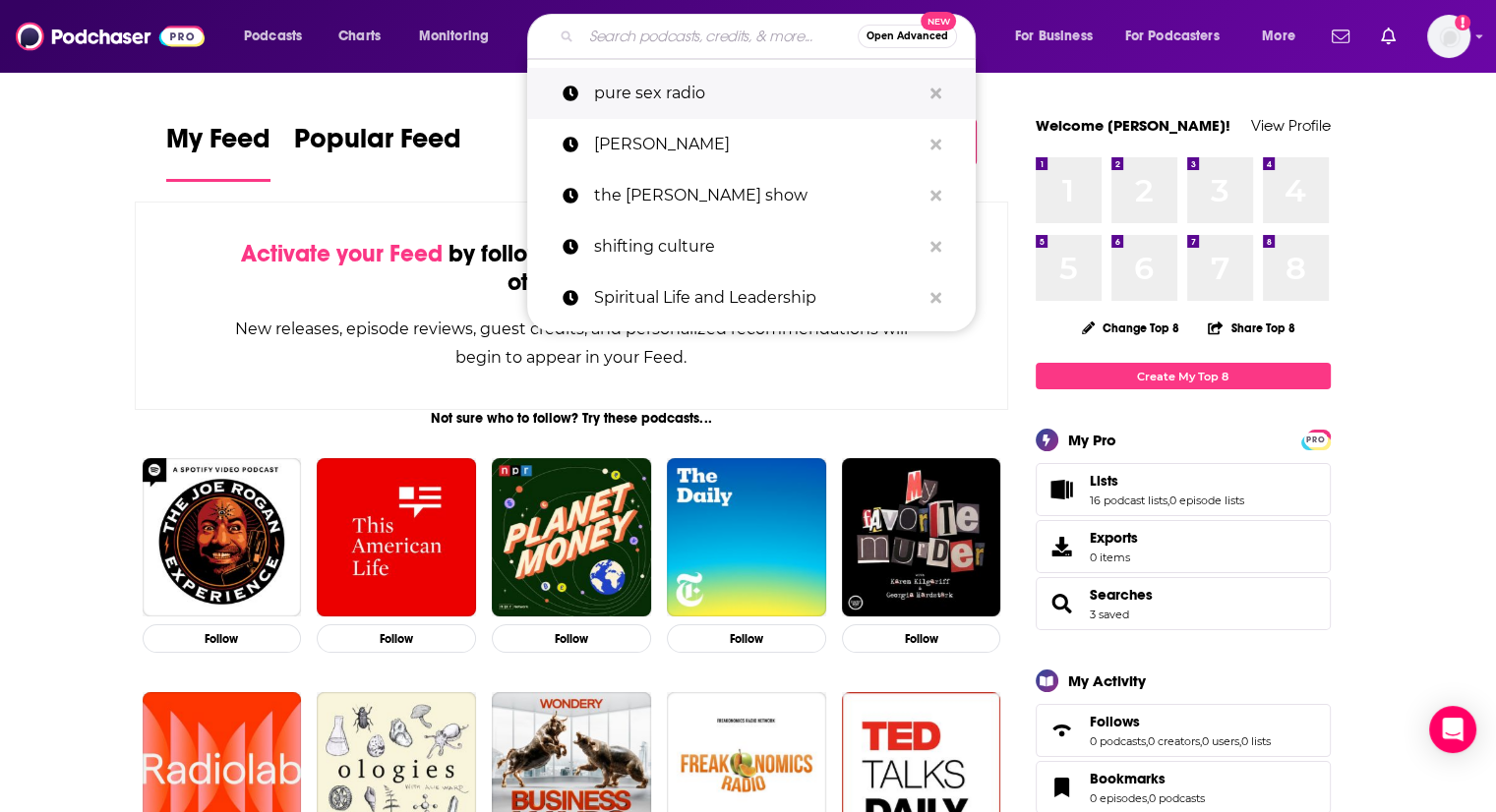
paste input "Live Free for Wives"
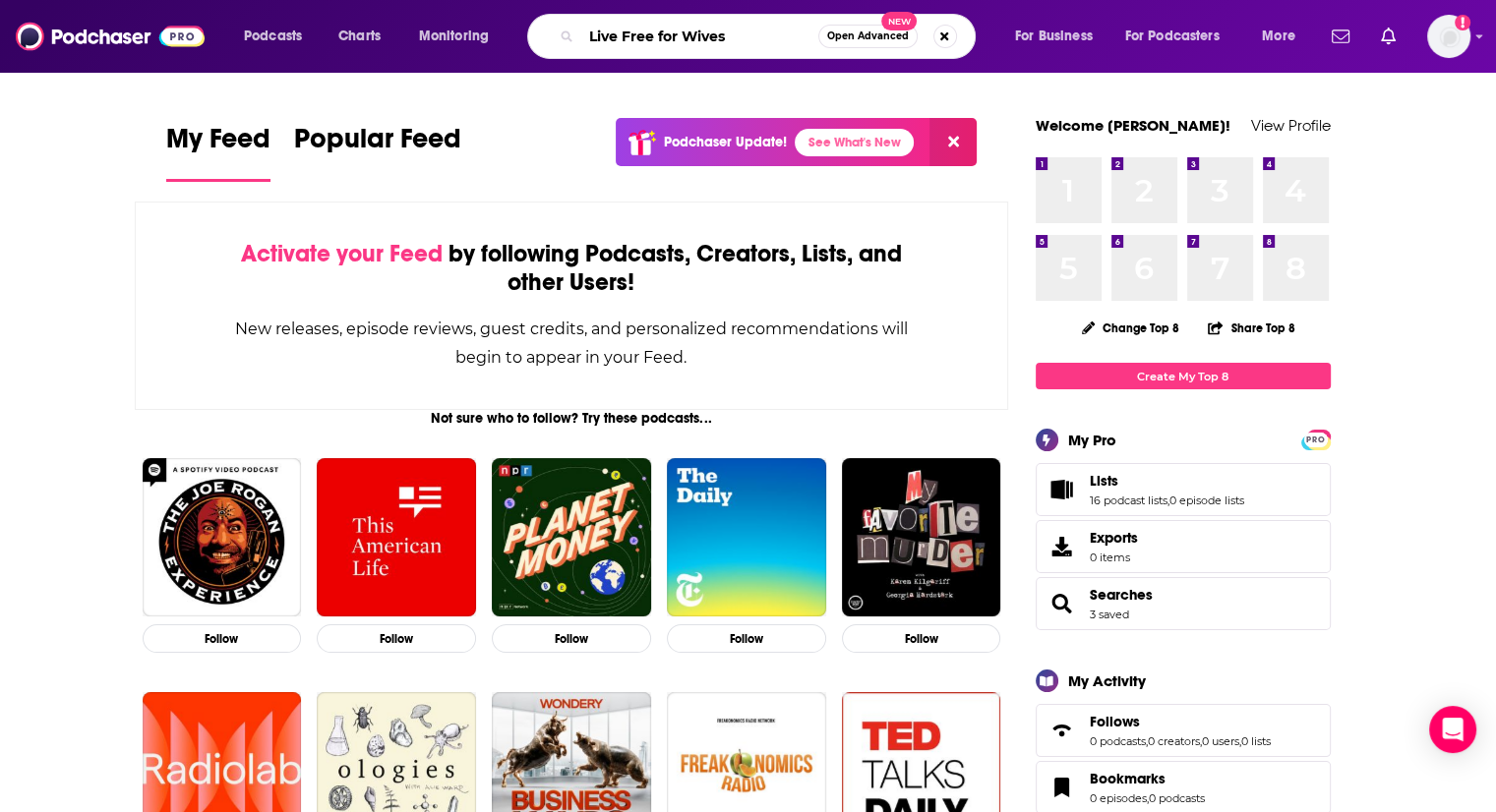
type input "Live Free for Wives"
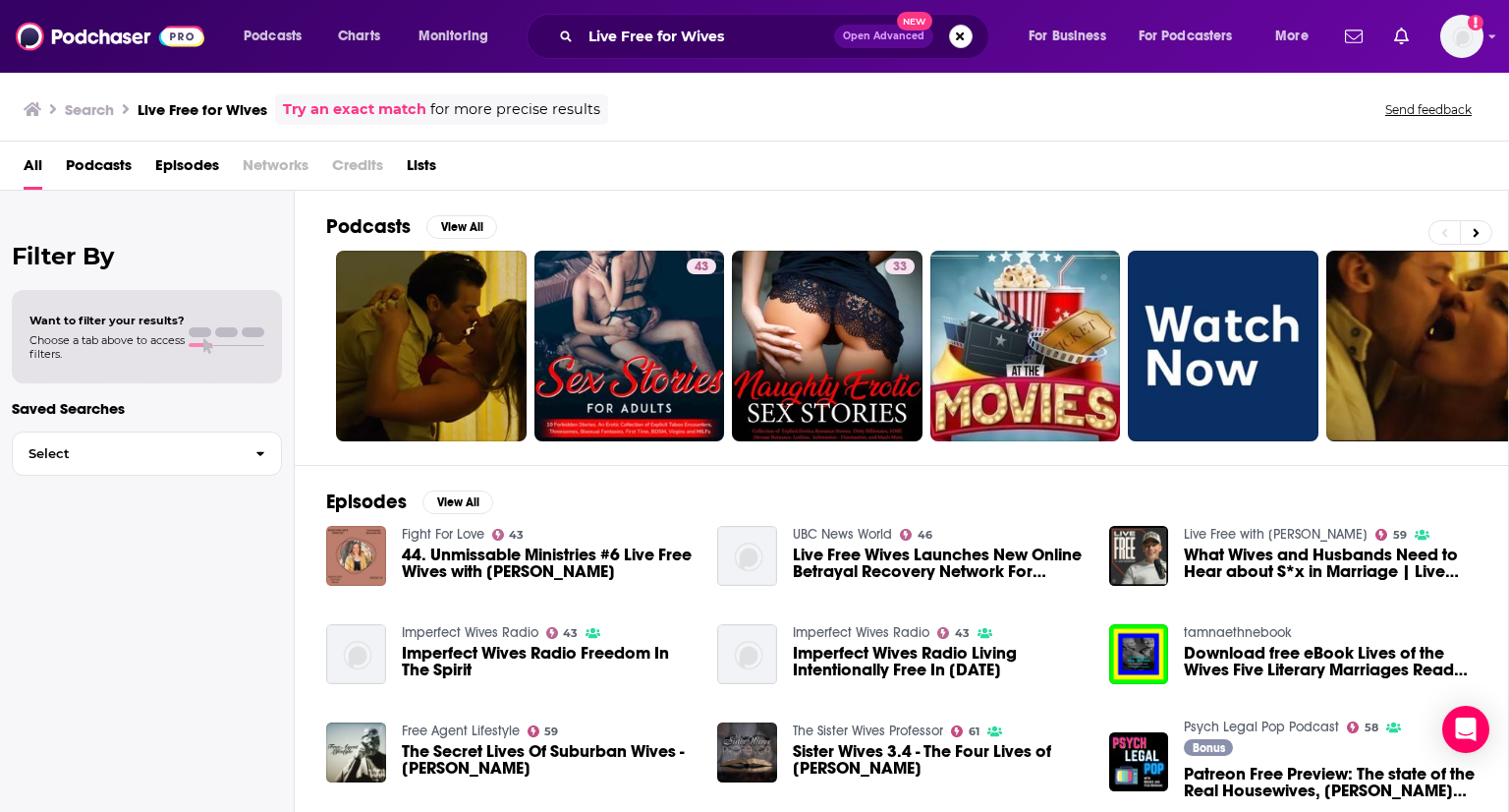
drag, startPoint x: 960, startPoint y: 33, endPoint x: 949, endPoint y: 36, distance: 11.4
click at [960, 33] on button "Search podcasts, credits, & more..." at bounding box center [961, 37] width 24 height 24
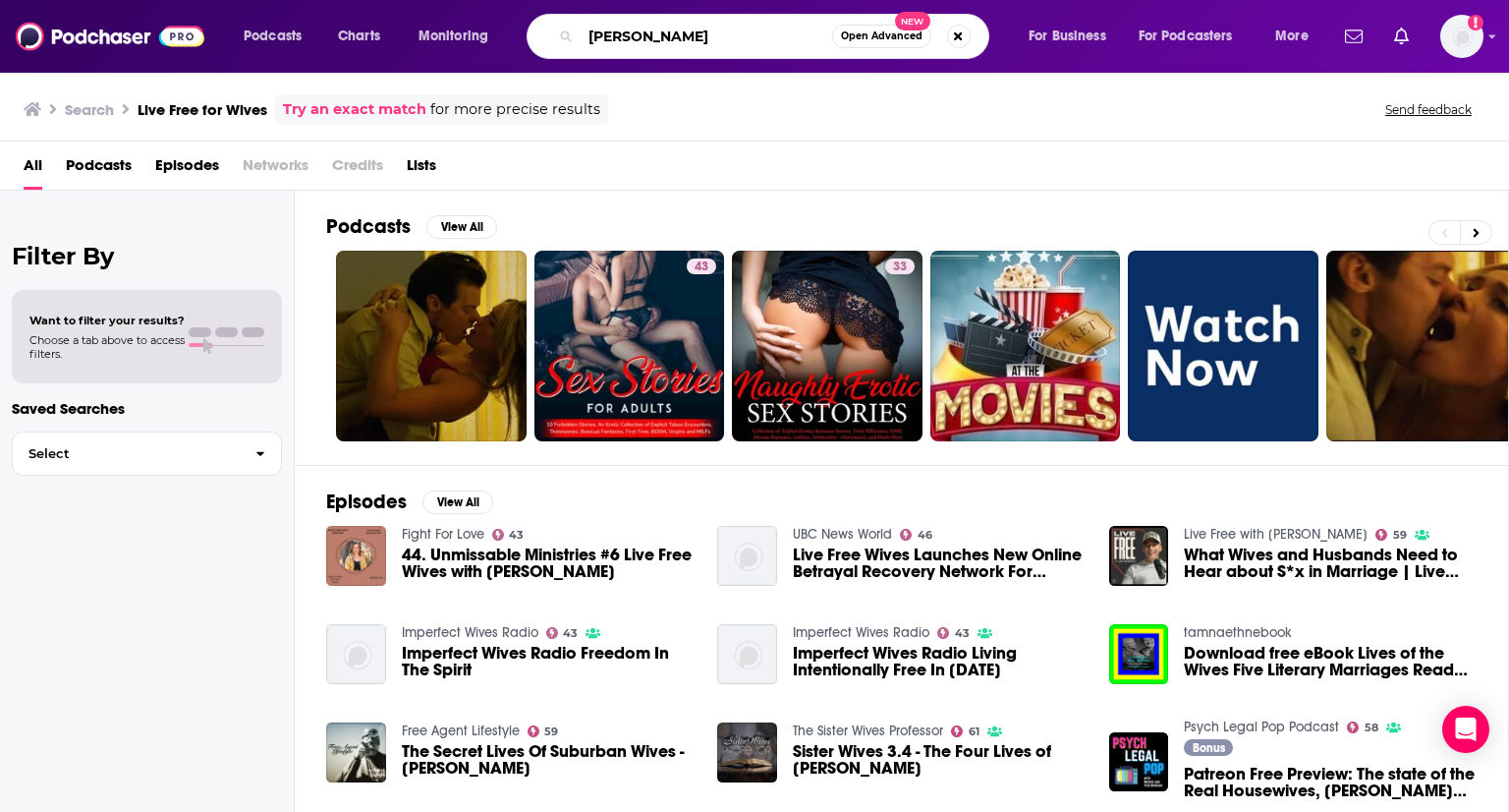
type input "[PERSON_NAME]"
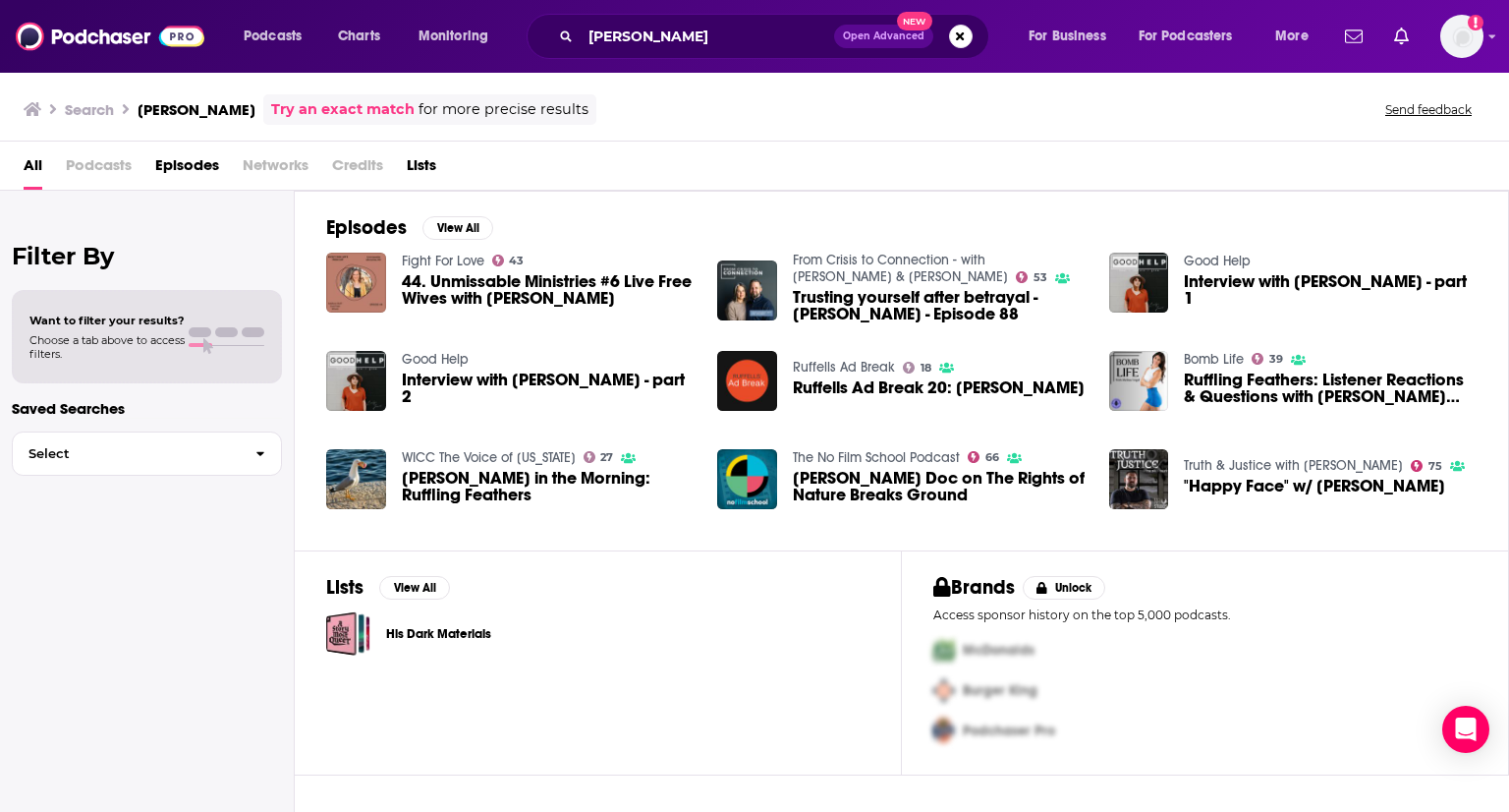
click at [596, 292] on span "44. Unmissable Ministries #6 Live Free Wives with [PERSON_NAME]" at bounding box center [547, 290] width 292 height 34
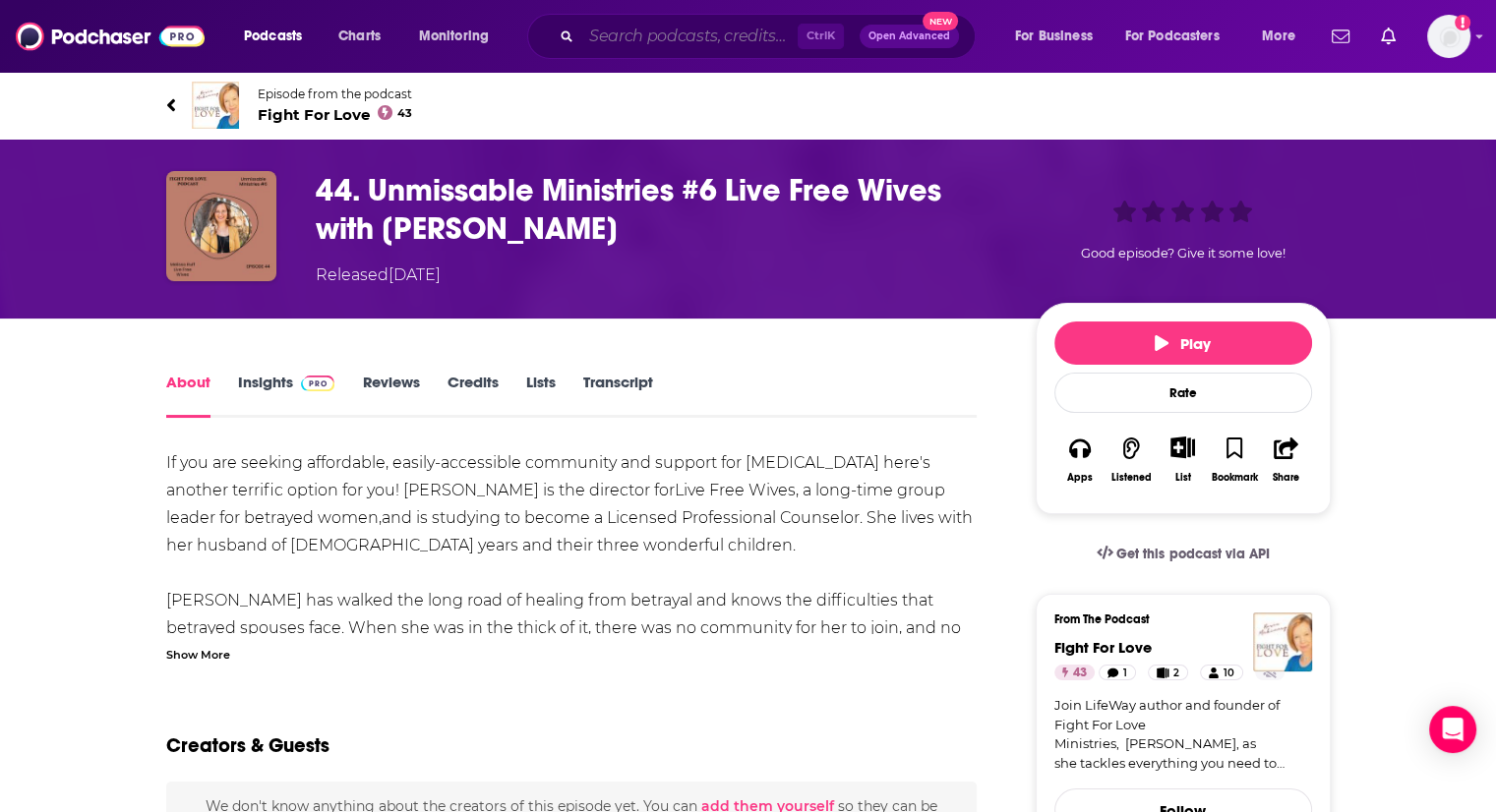
click at [643, 36] on input "Search podcasts, credits, & more..." at bounding box center [689, 37] width 216 height 32
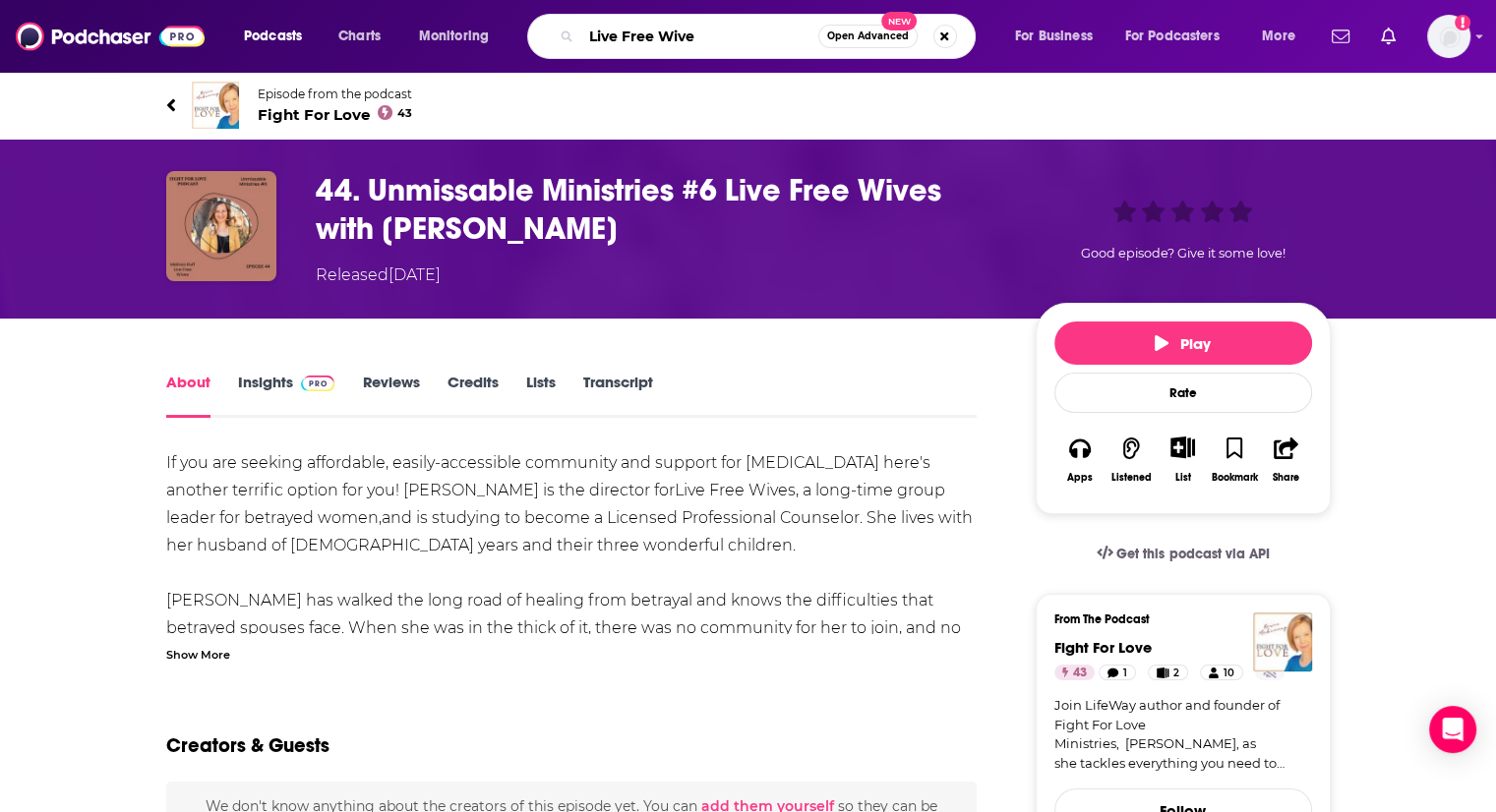
type input "Live Free Wives"
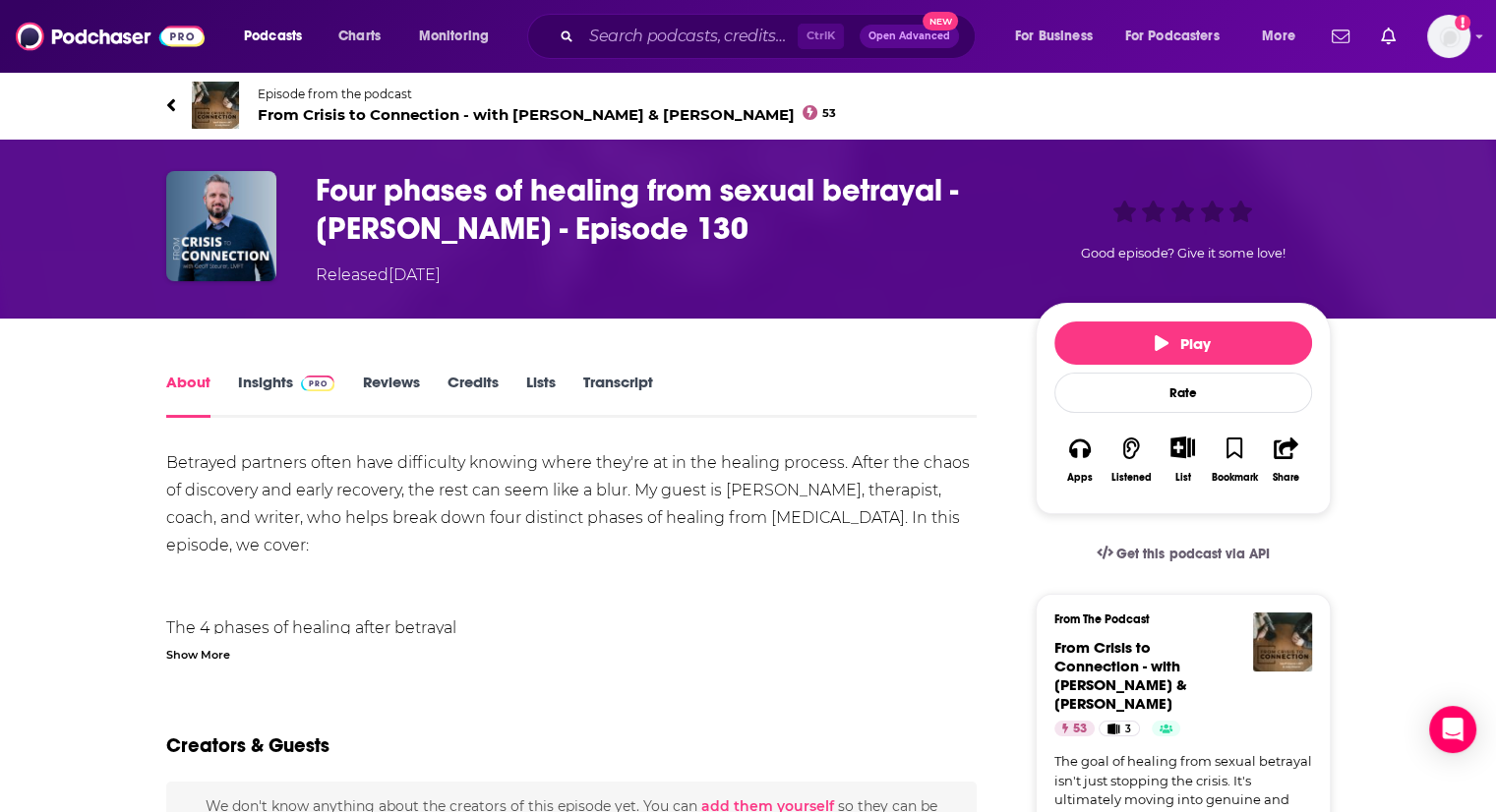
click at [314, 108] on span "From Crisis to Connection - with [PERSON_NAME] & [PERSON_NAME] 53" at bounding box center [548, 114] width 579 height 19
click at [192, 653] on div "Show More" at bounding box center [198, 652] width 63 height 19
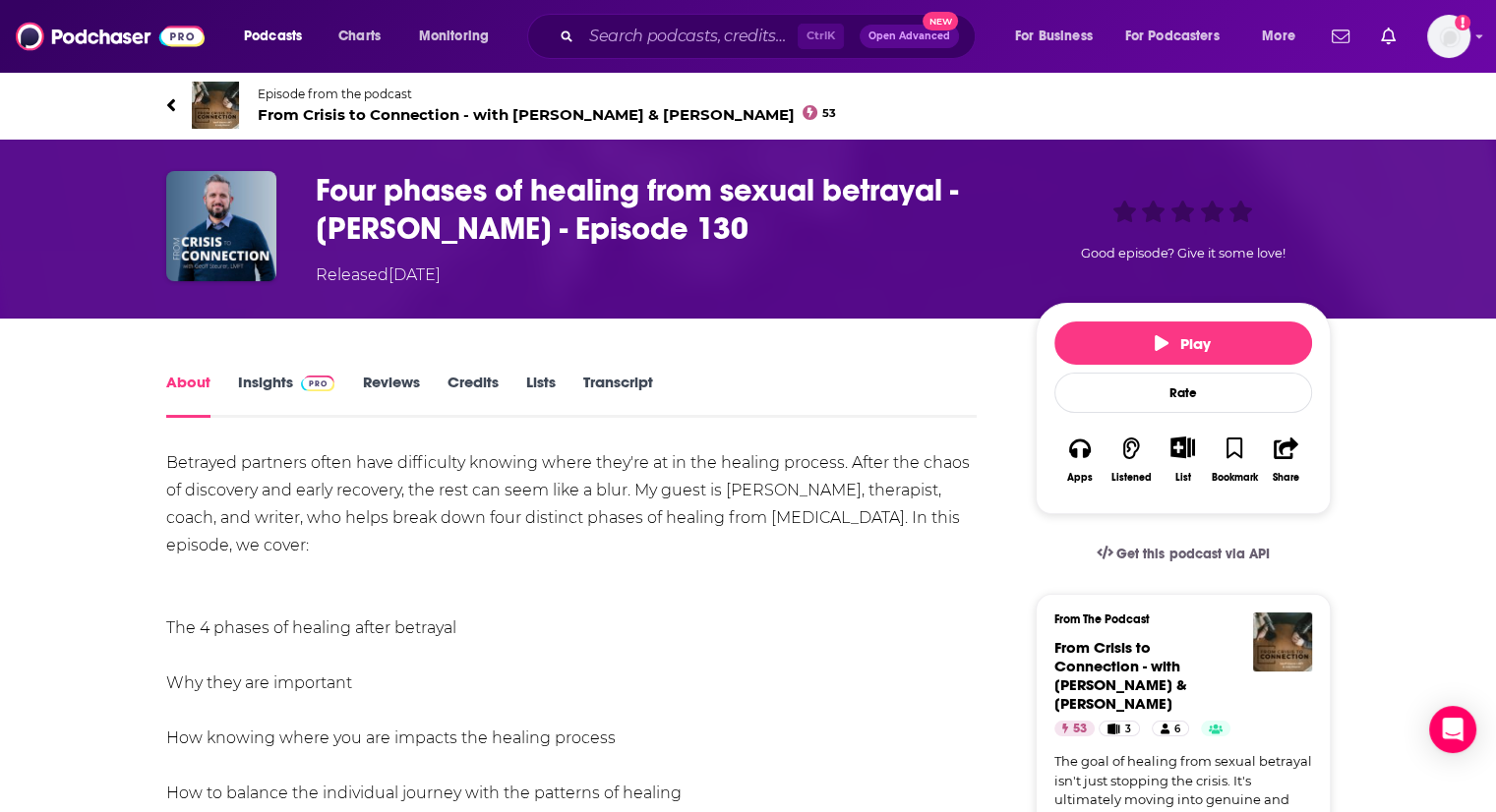
click at [178, 106] on link "Episode from the podcast From Crisis to Connection - with [PERSON_NAME] & [PERS…" at bounding box center [749, 105] width 1165 height 48
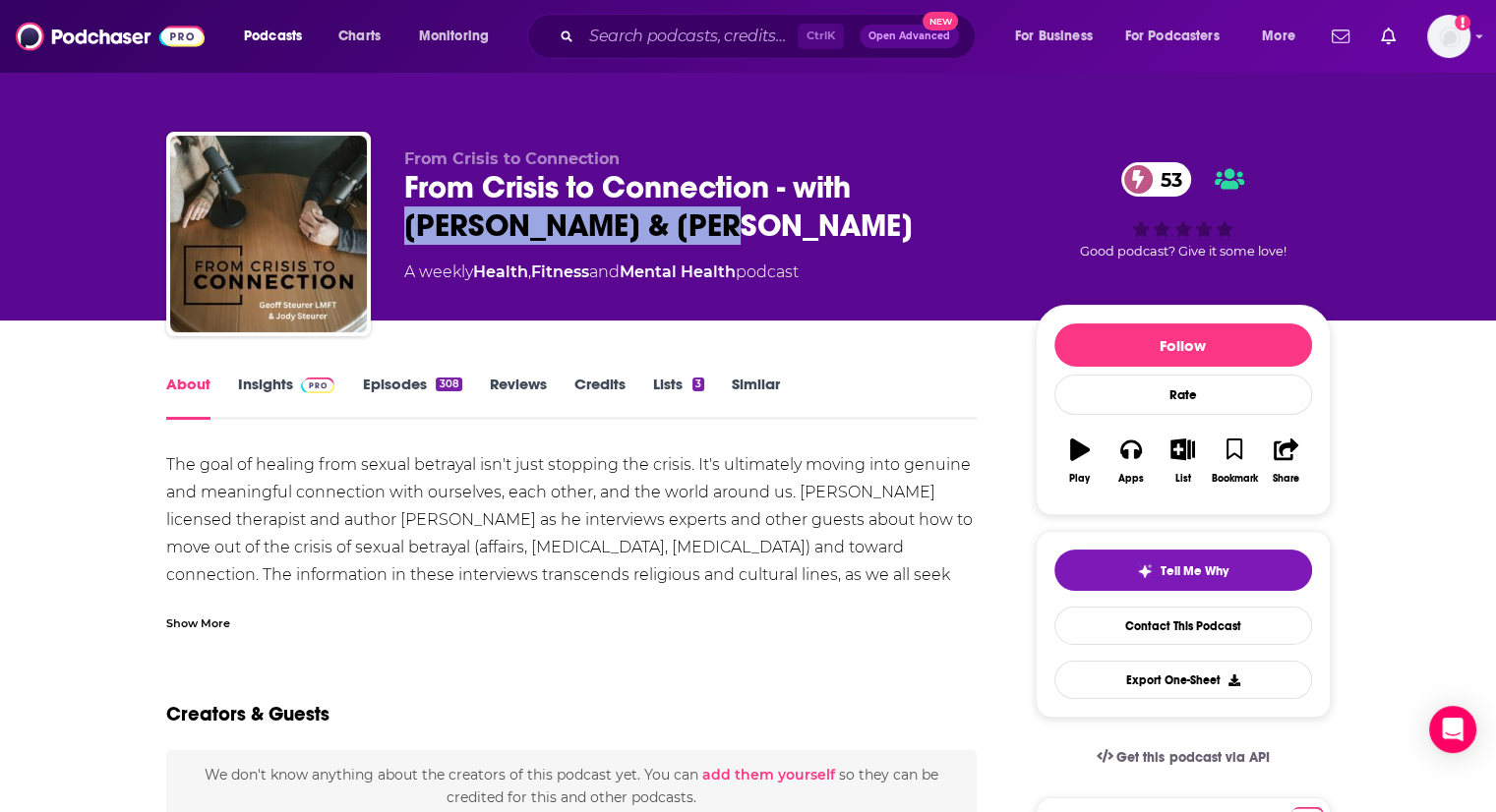
drag, startPoint x: 868, startPoint y: 184, endPoint x: 908, endPoint y: 229, distance: 60.2
click at [908, 229] on div "From Crisis to Connection - with [PERSON_NAME] & [PERSON_NAME] 53" at bounding box center [703, 205] width 600 height 76
copy h1 "[PERSON_NAME] & [PERSON_NAME]"
click at [196, 622] on div "Show More" at bounding box center [198, 622] width 63 height 19
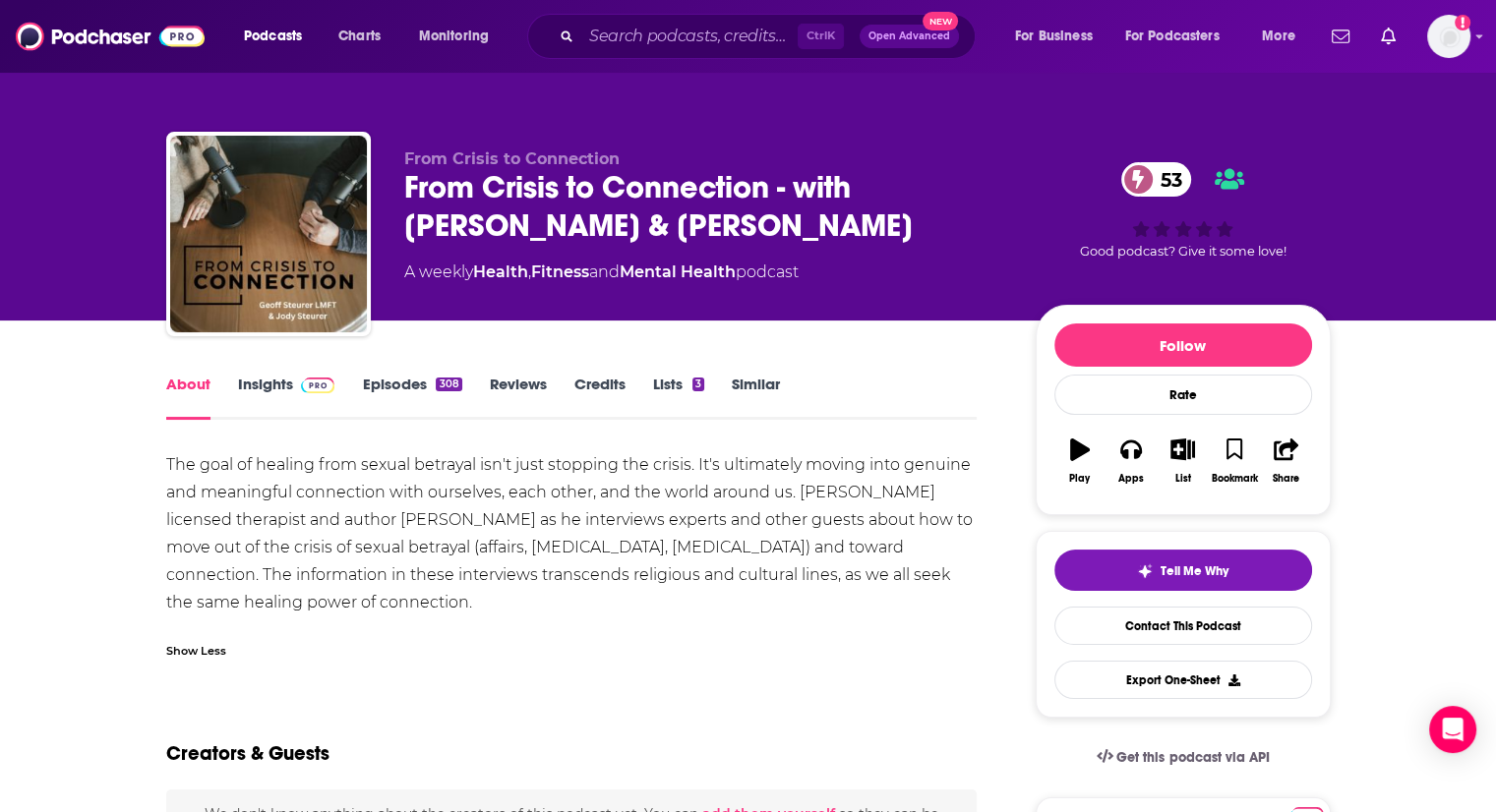
scroll to position [98, 0]
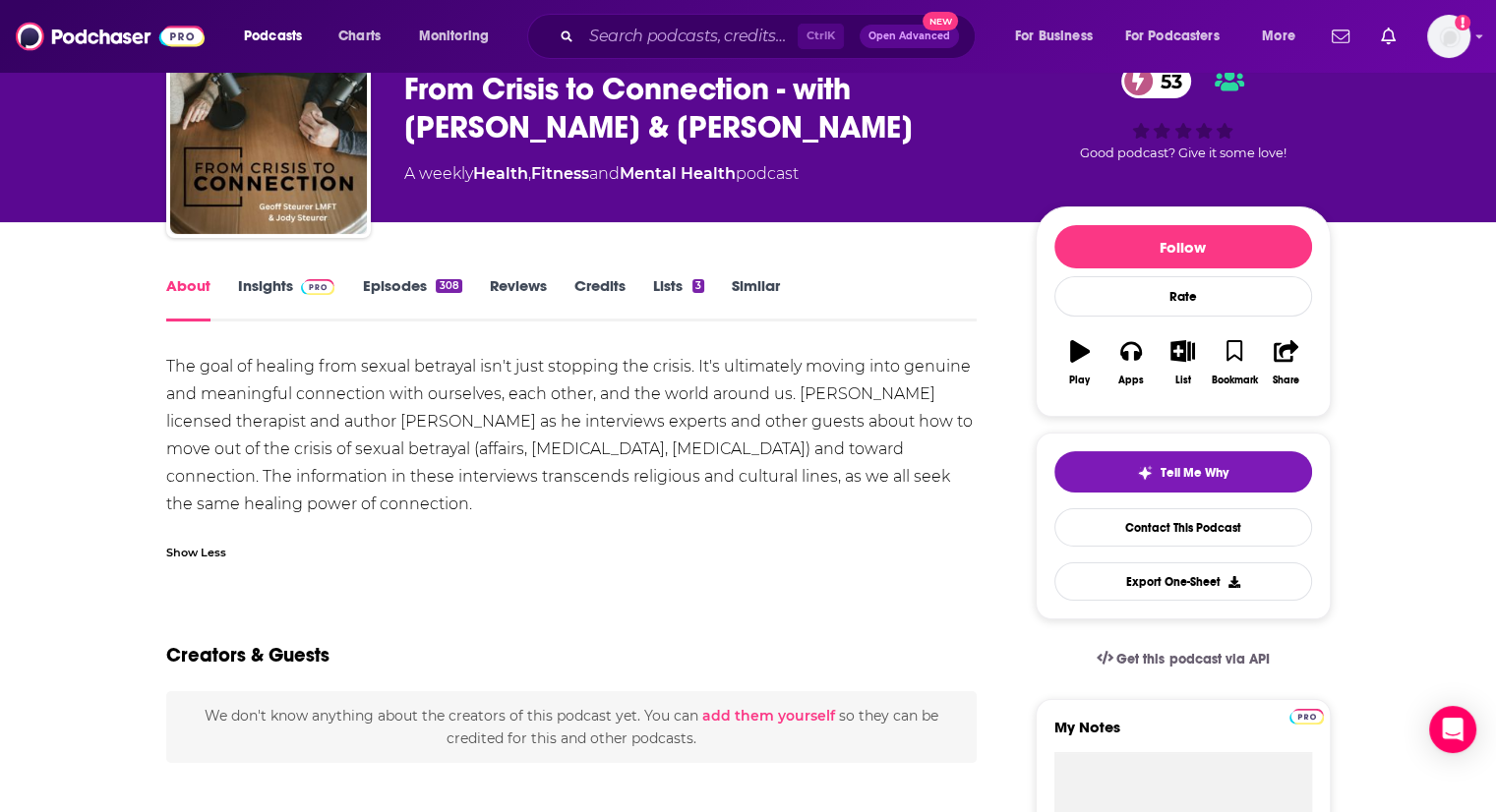
click at [429, 288] on link "Episodes 308" at bounding box center [412, 299] width 99 height 46
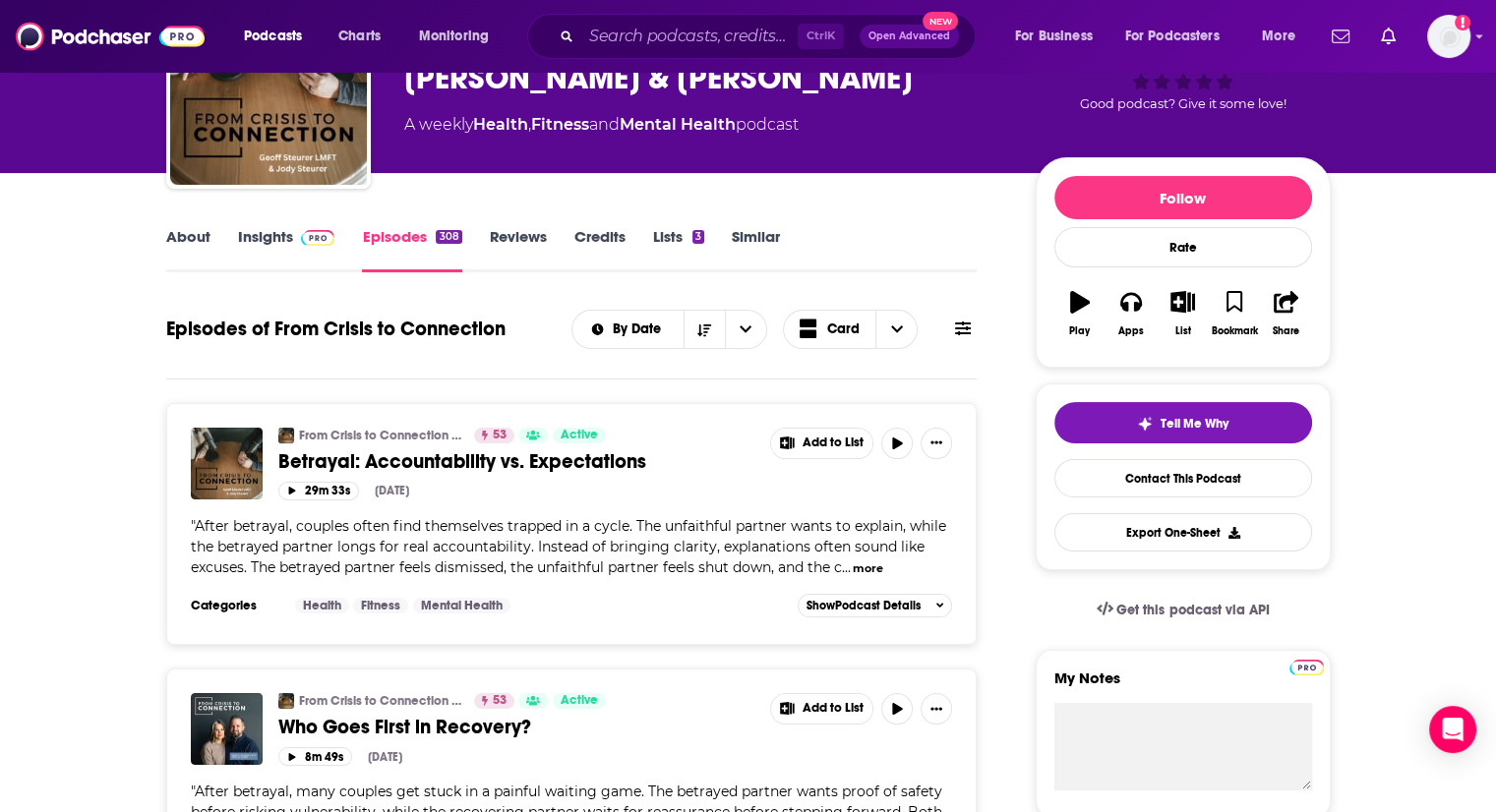
scroll to position [98, 0]
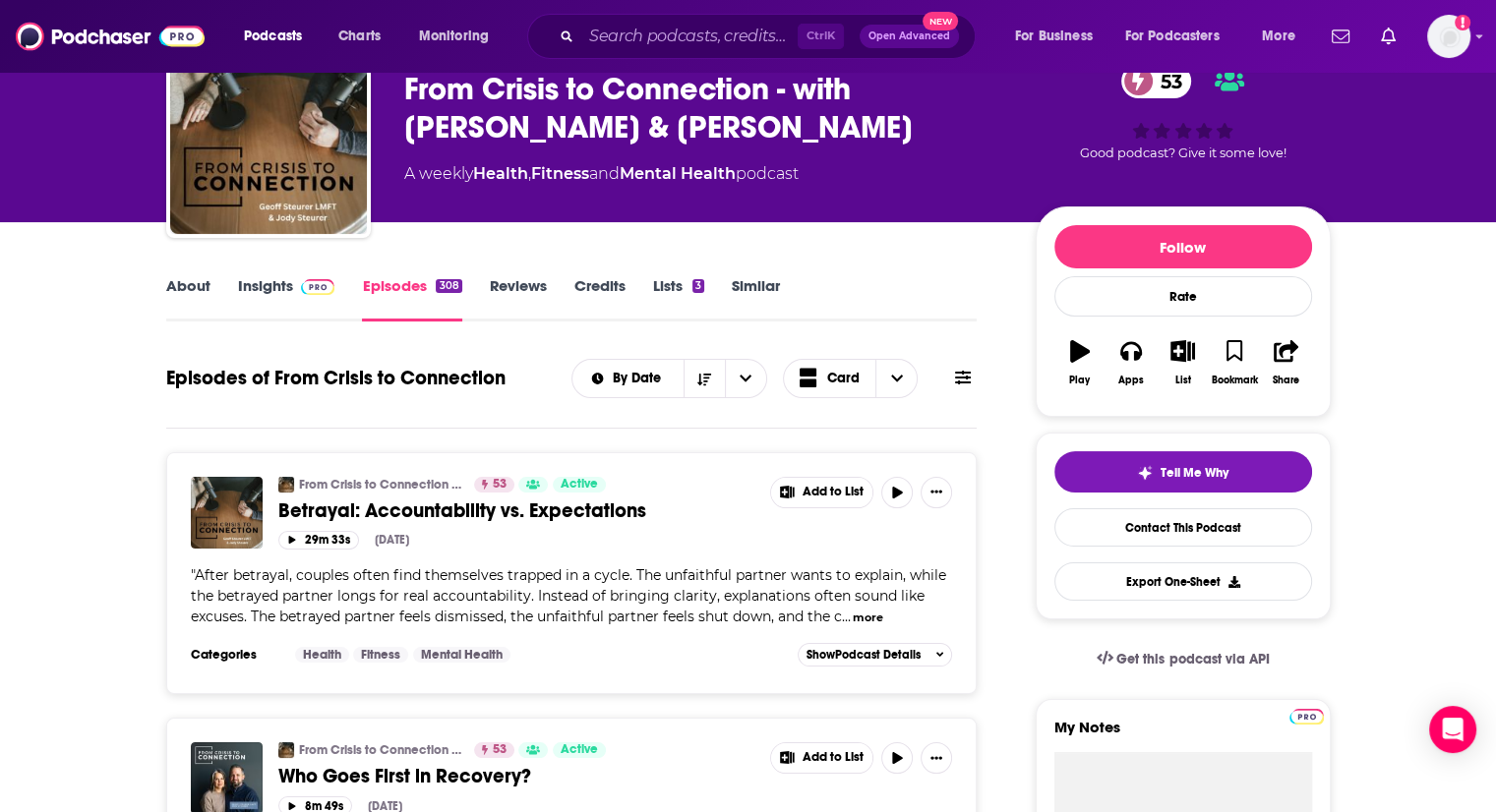
click at [307, 290] on img at bounding box center [317, 287] width 35 height 16
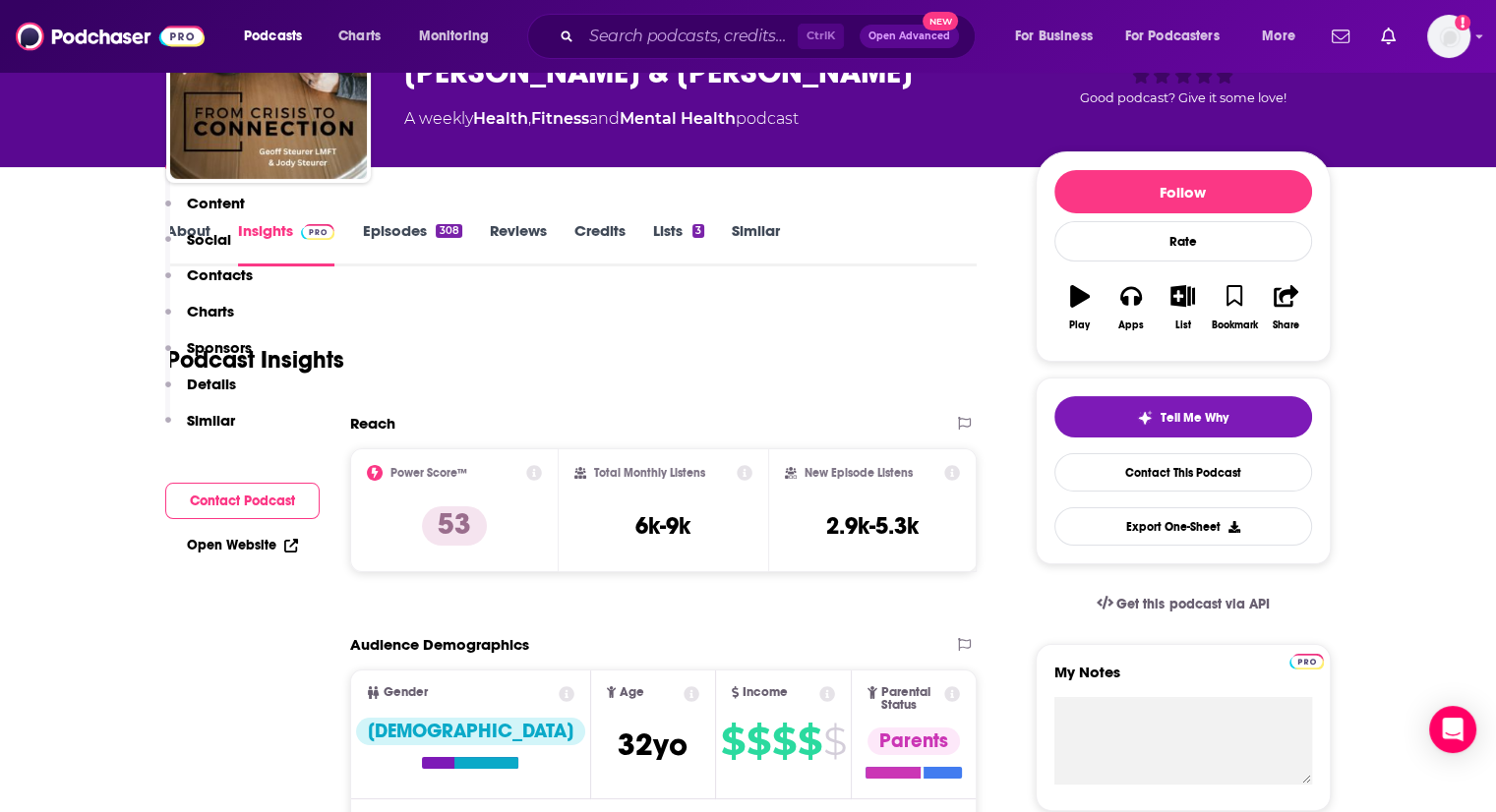
scroll to position [393, 0]
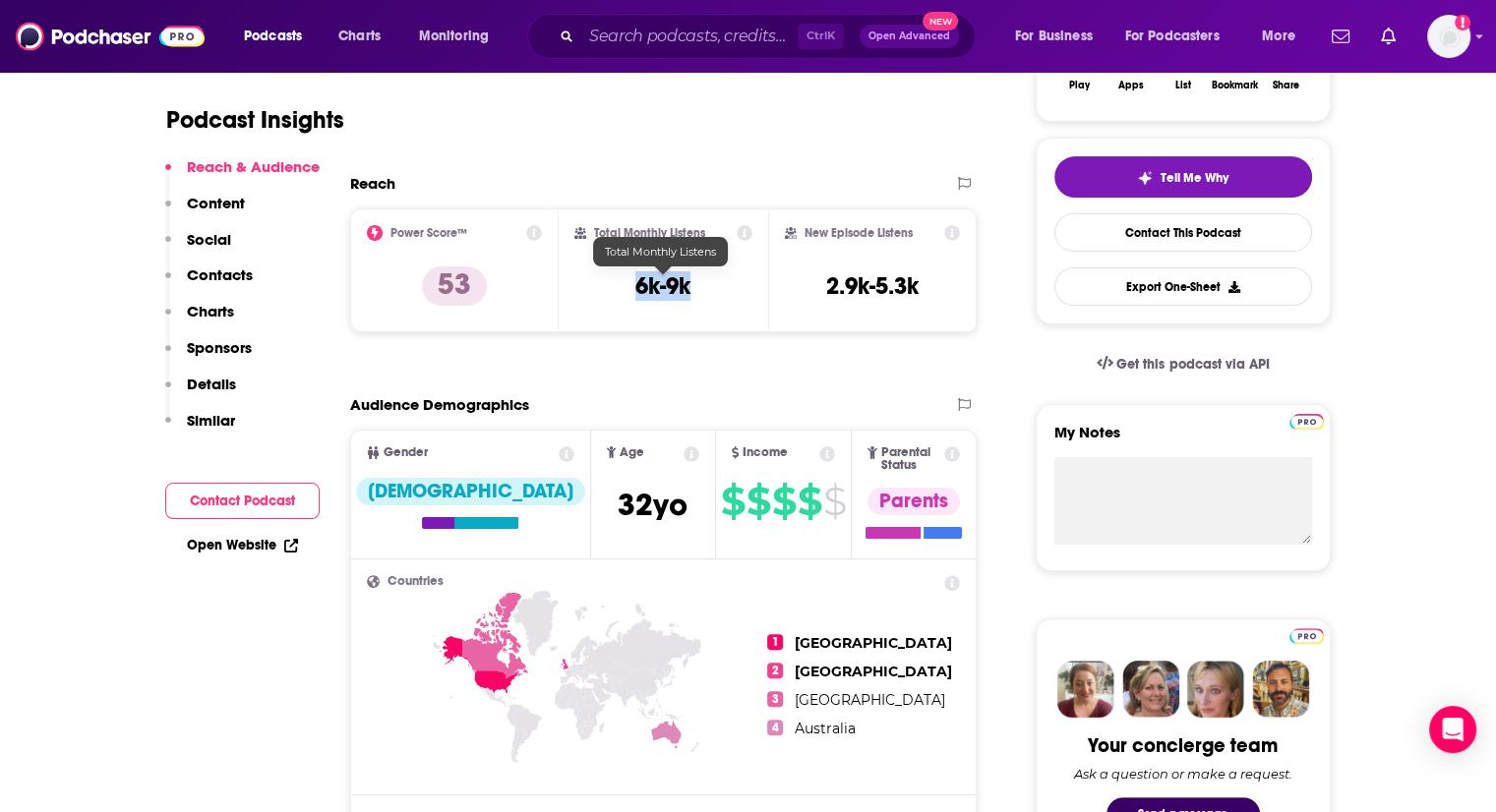
drag, startPoint x: 636, startPoint y: 284, endPoint x: 706, endPoint y: 280, distance: 70.1
click at [706, 280] on div "Total Monthly Listens 6k-9k" at bounding box center [663, 270] width 178 height 90
copy h3 "6k-9k"
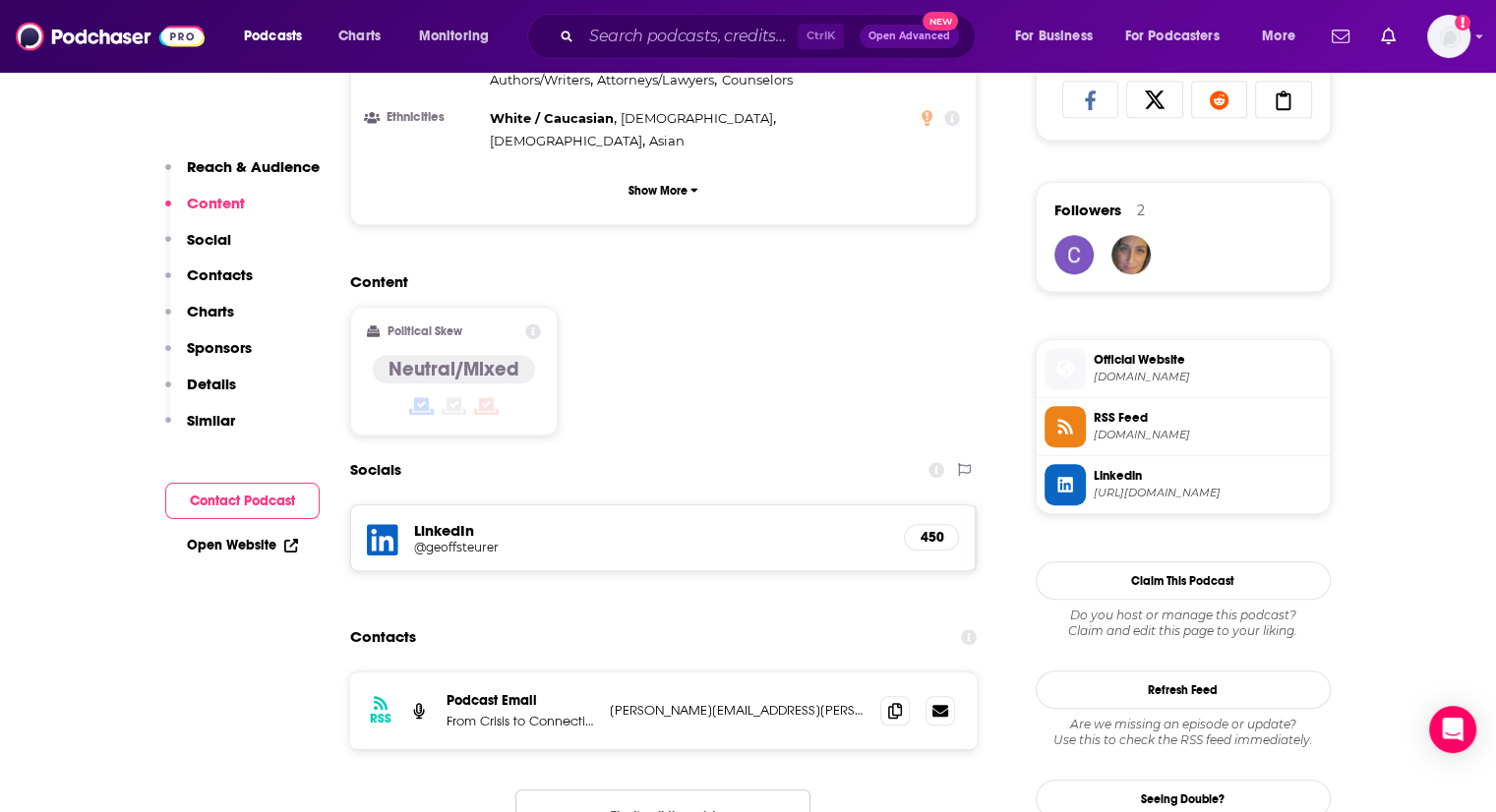
scroll to position [1572, 0]
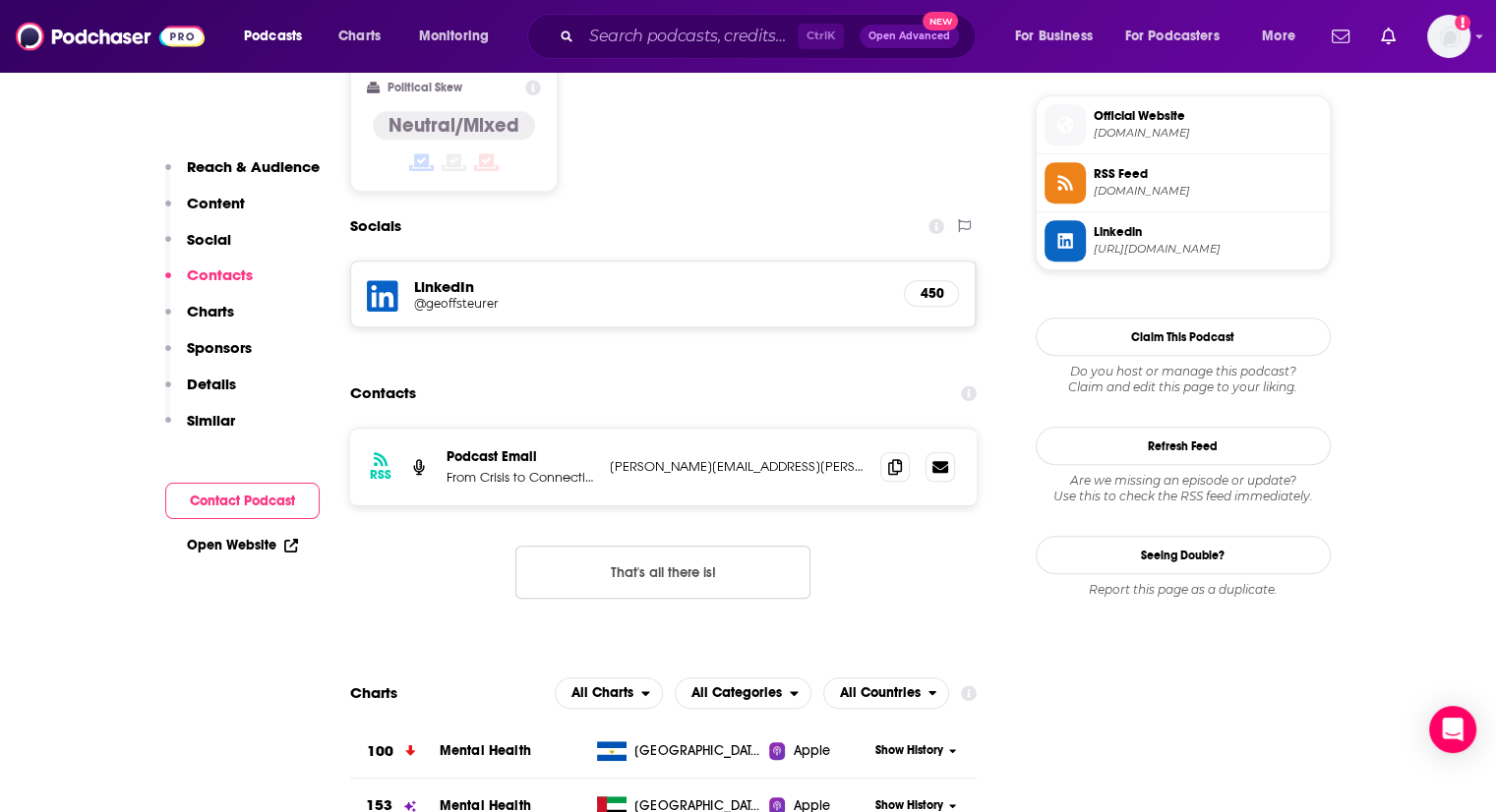
click at [913, 473] on div "RSS Podcast Email From Crisis to Connection geoff.steurer@gmail.com geoff.steur…" at bounding box center [664, 528] width 627 height 202
click at [899, 458] on icon at bounding box center [895, 466] width 14 height 16
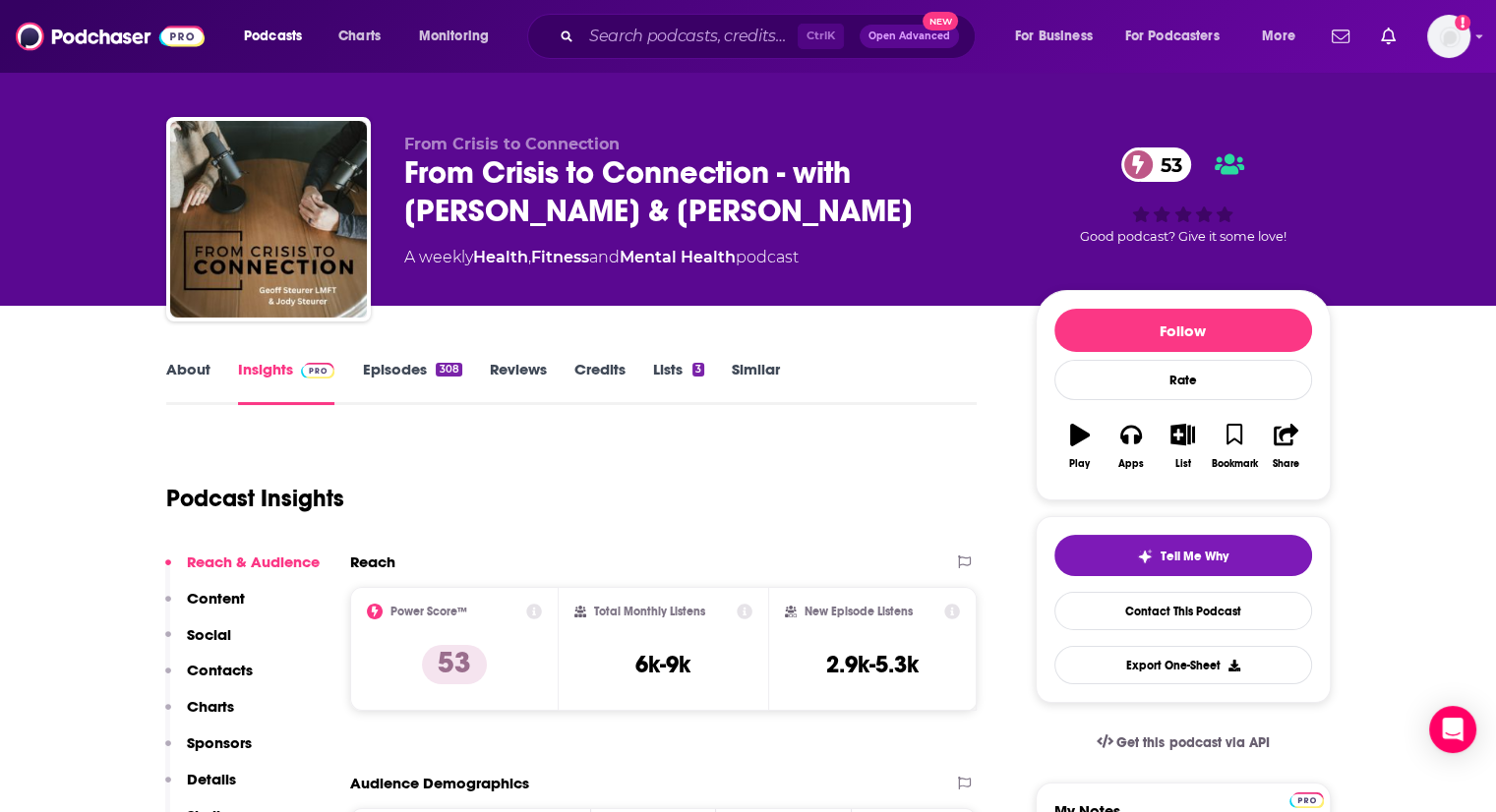
scroll to position [0, 0]
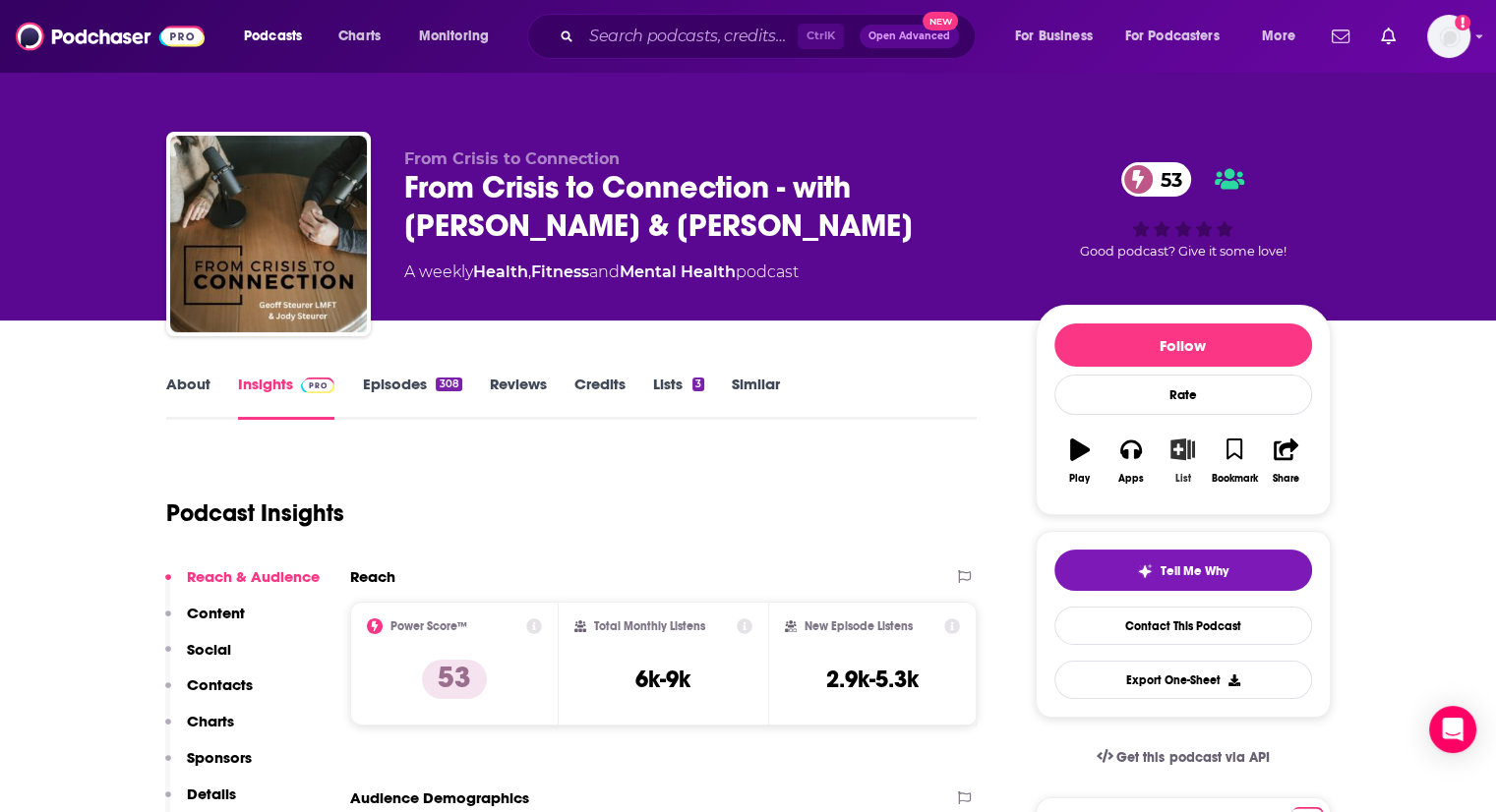
click at [1178, 461] on button "List" at bounding box center [1183, 460] width 52 height 70
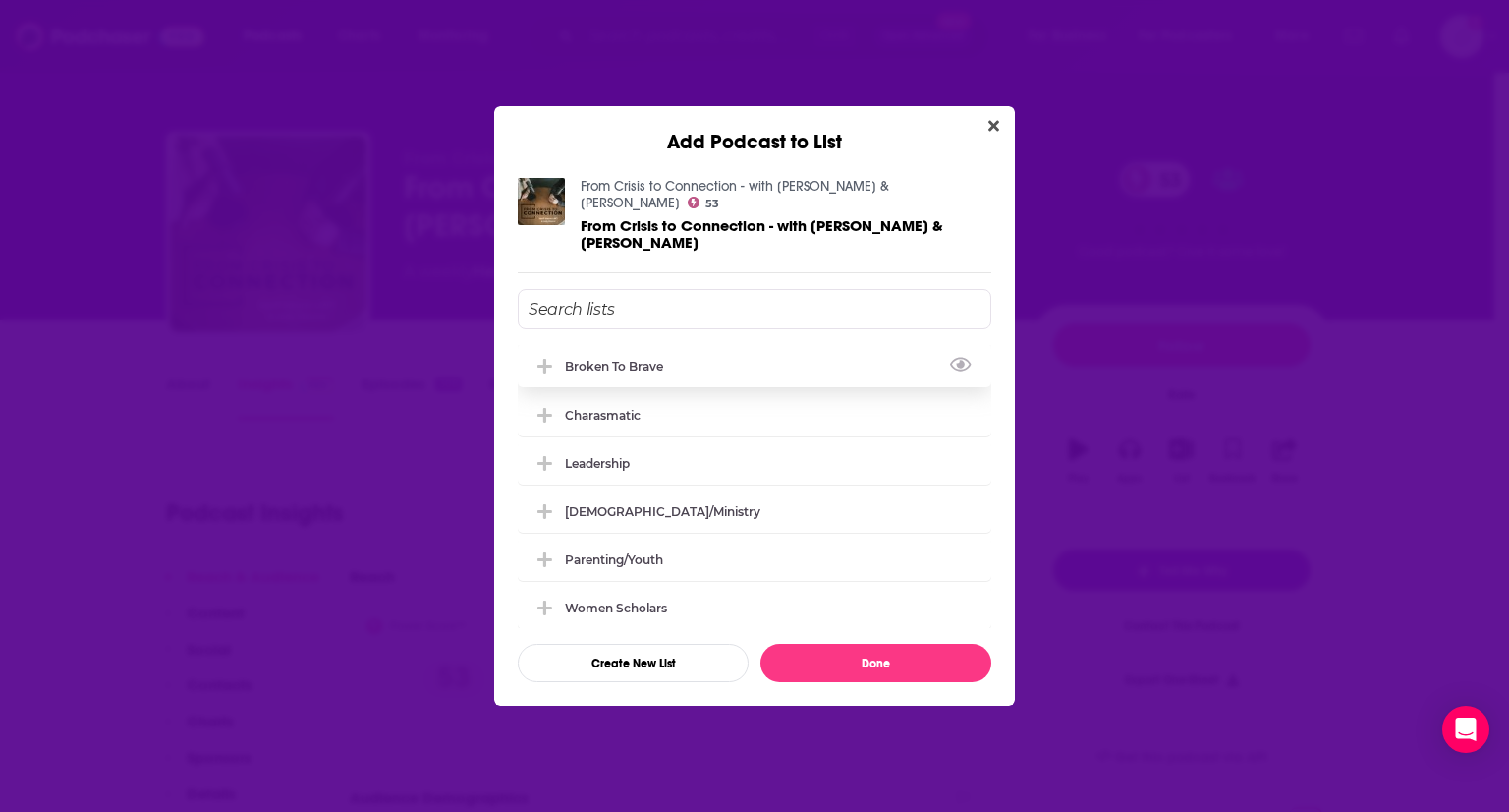
click at [543, 359] on icon "Add Podcast To List" at bounding box center [544, 366] width 15 height 15
click at [830, 643] on button "Done" at bounding box center [875, 662] width 231 height 39
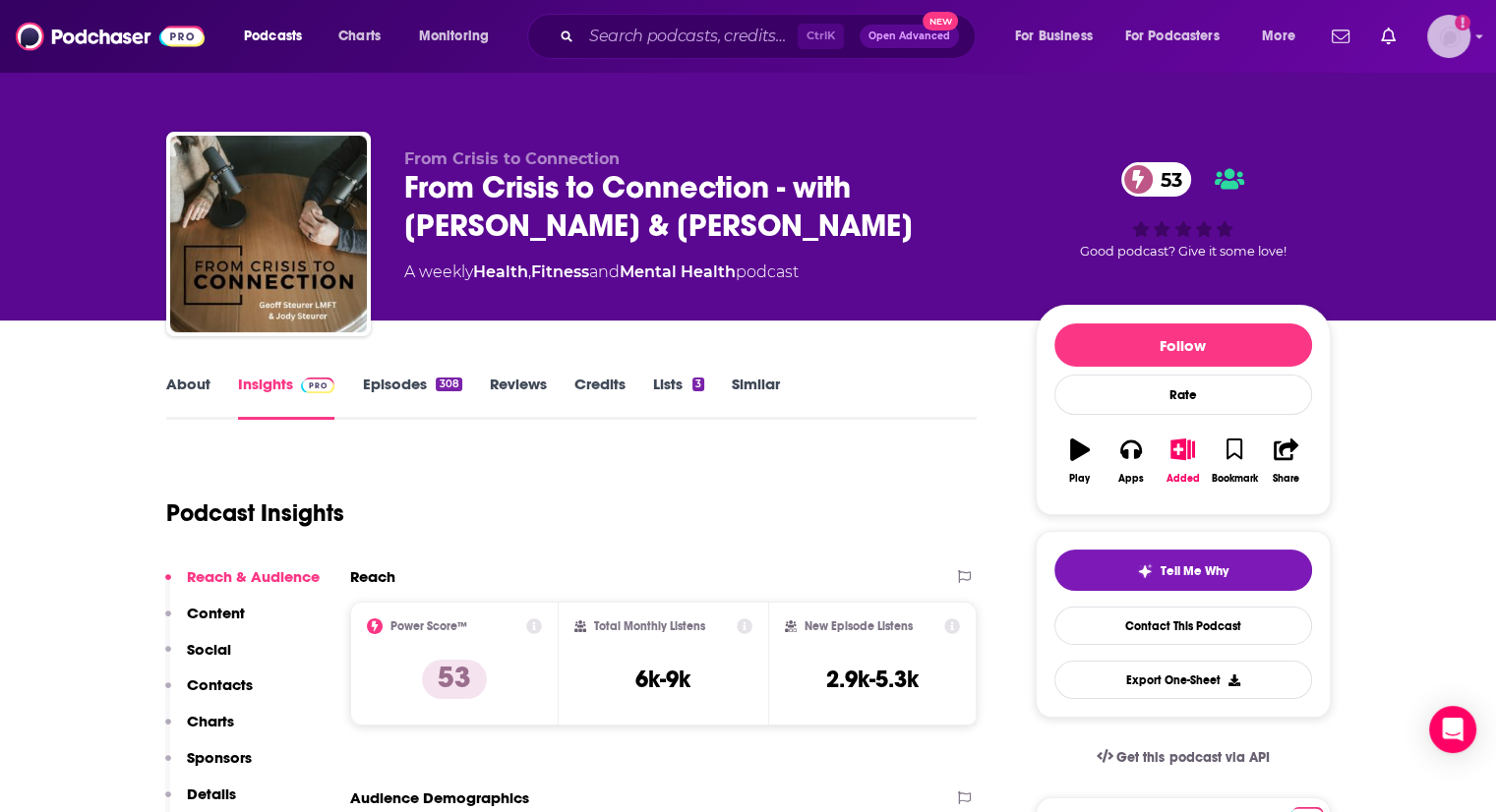
click at [1435, 31] on img "Logged in as Lydia_Gustafson" at bounding box center [1448, 37] width 44 height 44
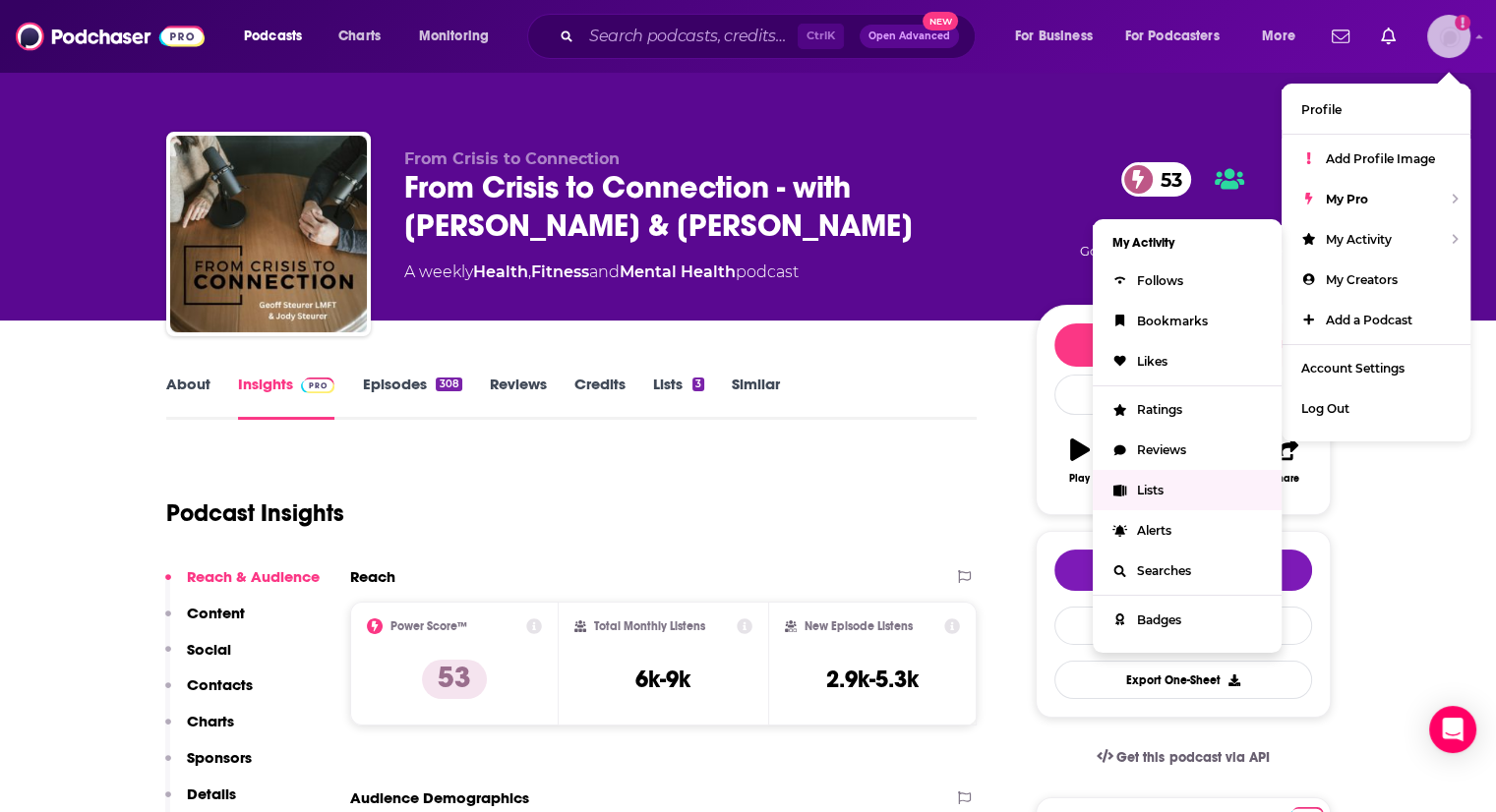
click at [1153, 493] on span "Lists" at bounding box center [1150, 490] width 27 height 15
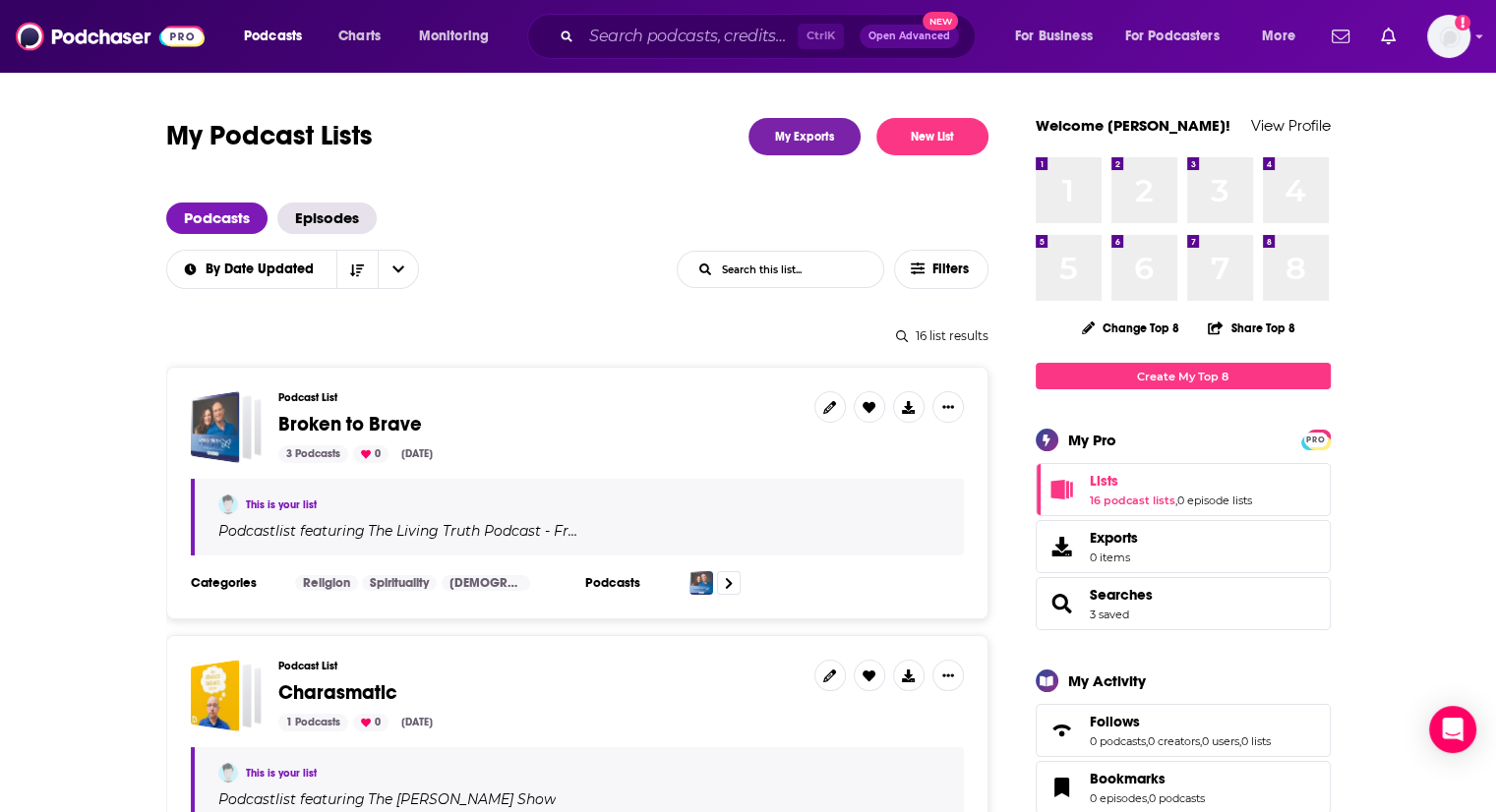
click at [370, 425] on span "Broken to Brave" at bounding box center [350, 423] width 144 height 25
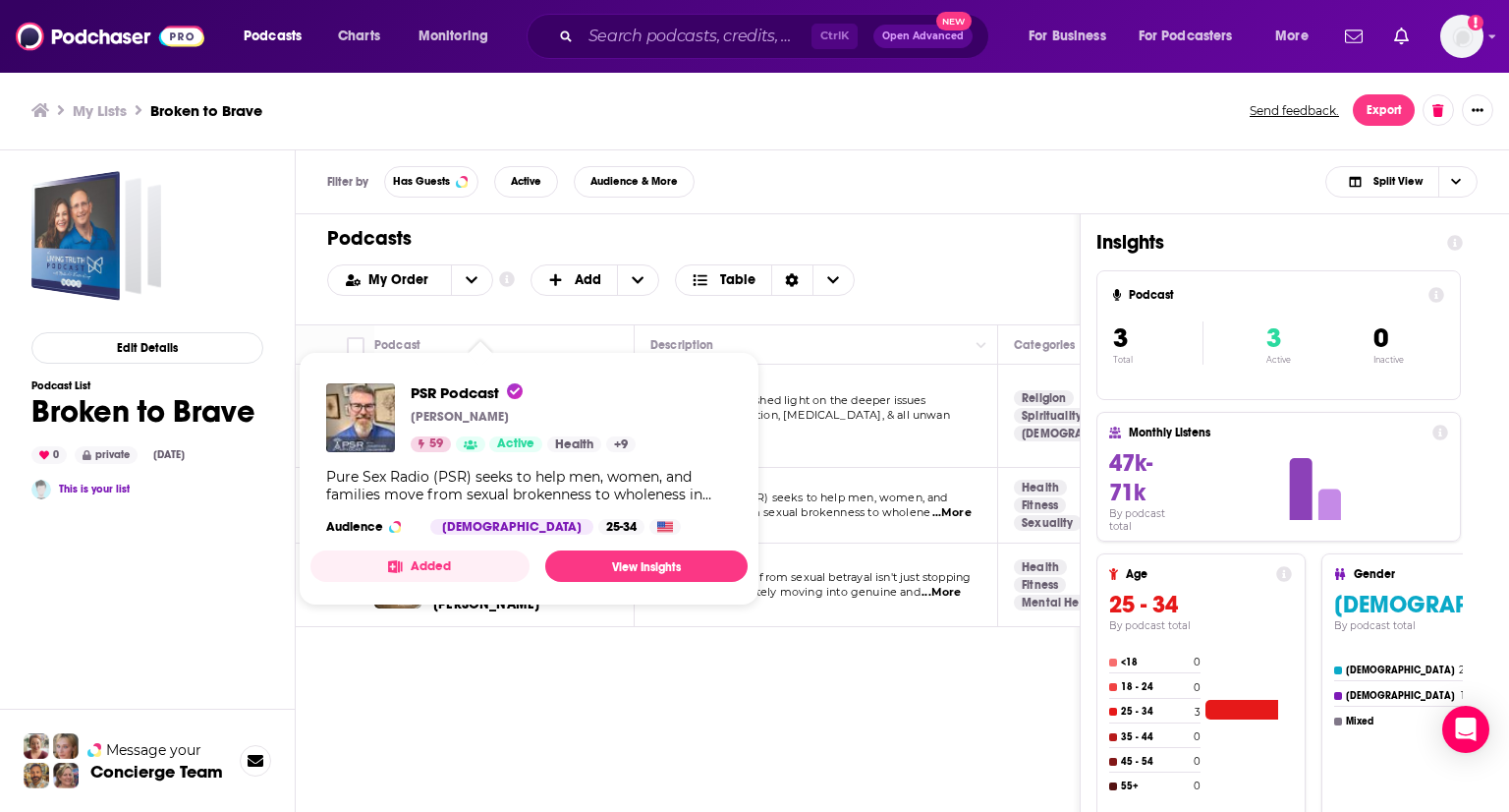
click at [472, 502] on div "PSR Podcast Jonathan Daugherty 59 Active Health + 9 Pure Sex Radio (PSR) seeks …" at bounding box center [528, 459] width 437 height 182
click at [465, 394] on span "PSR Podcast" at bounding box center [466, 393] width 112 height 19
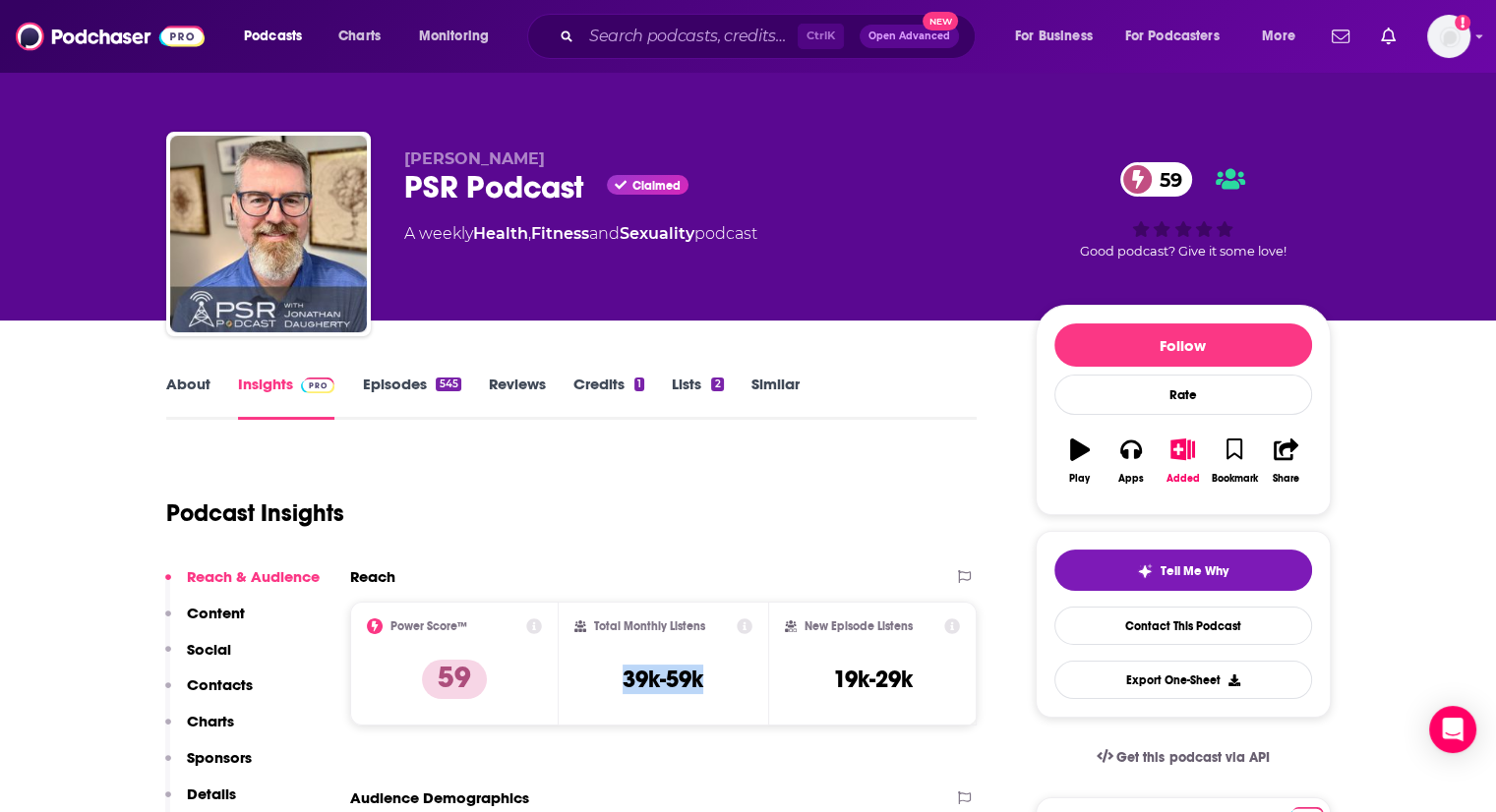
drag, startPoint x: 624, startPoint y: 677, endPoint x: 709, endPoint y: 679, distance: 85.0
click at [709, 679] on div "Total Monthly Listens 39k-59k" at bounding box center [663, 662] width 178 height 90
copy h3 "39k-59k"
